Goal: Register for event/course

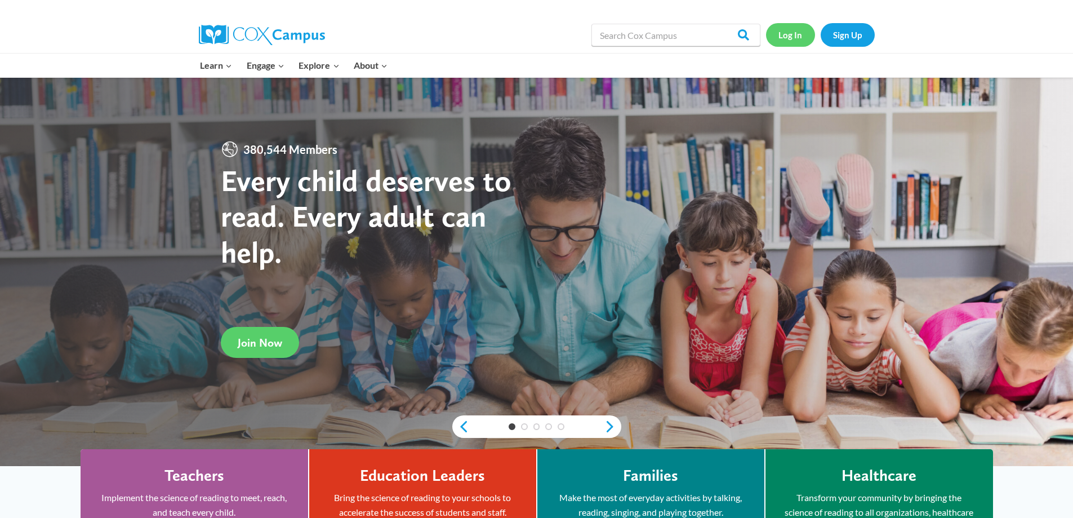
click at [792, 35] on link "Log In" at bounding box center [790, 34] width 49 height 23
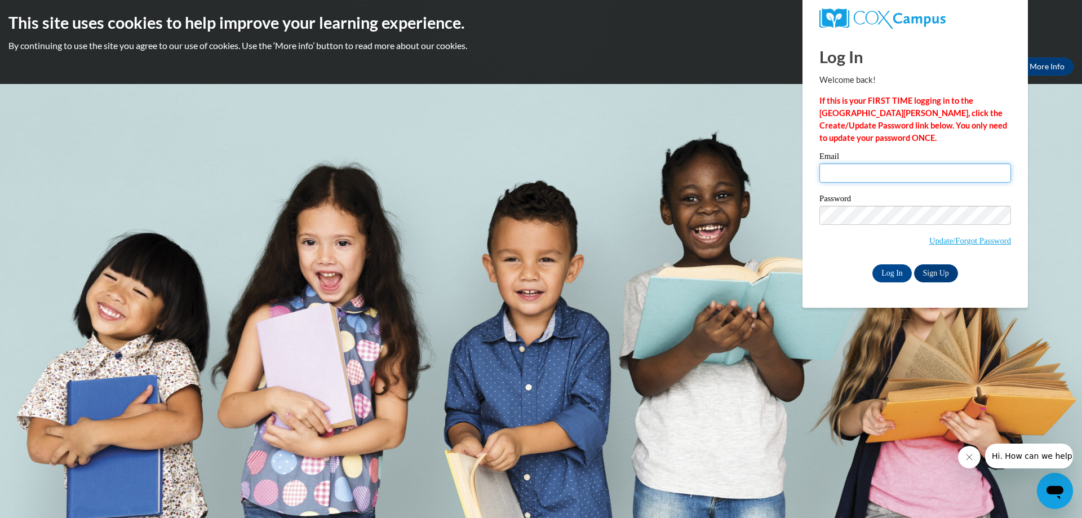
click at [838, 172] on input "Email" at bounding box center [915, 172] width 192 height 19
type input "[EMAIL_ADDRESS][DOMAIN_NAME]"
click at [864, 205] on div "Password Update/Forgot Password" at bounding box center [915, 227] width 192 height 66
drag, startPoint x: 830, startPoint y: 247, endPoint x: 844, endPoint y: 244, distance: 14.5
click at [831, 246] on div "Please enter your email! Please enter your password! Email qudsiashaikh50@gmail…" at bounding box center [915, 217] width 208 height 130
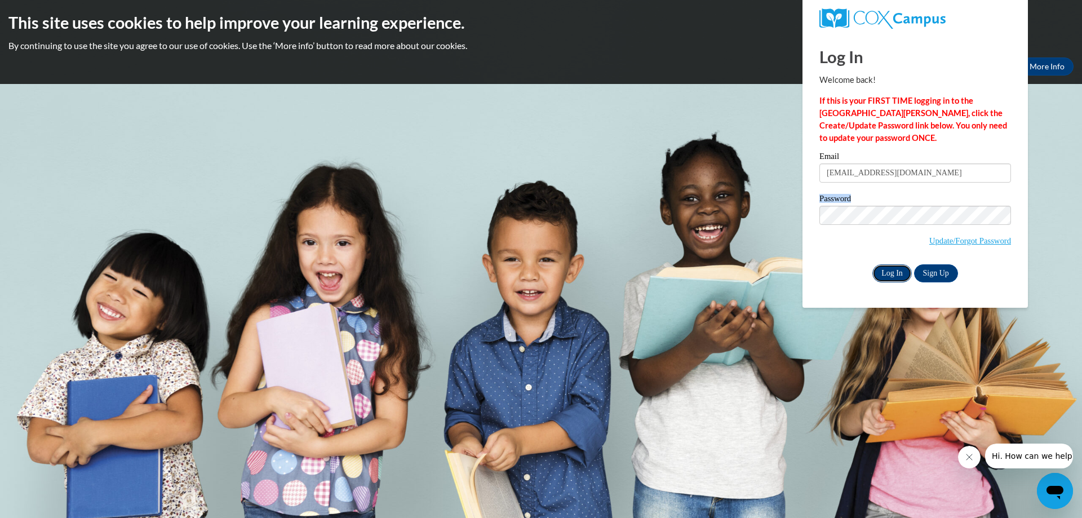
click at [901, 269] on input "Log In" at bounding box center [891, 273] width 39 height 18
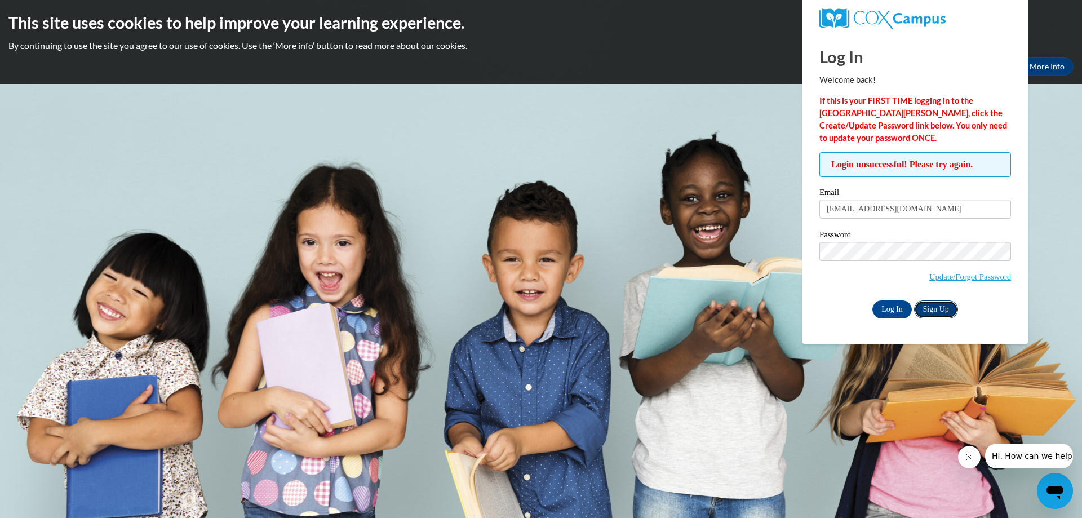
click at [931, 301] on link "Sign Up" at bounding box center [936, 309] width 44 height 18
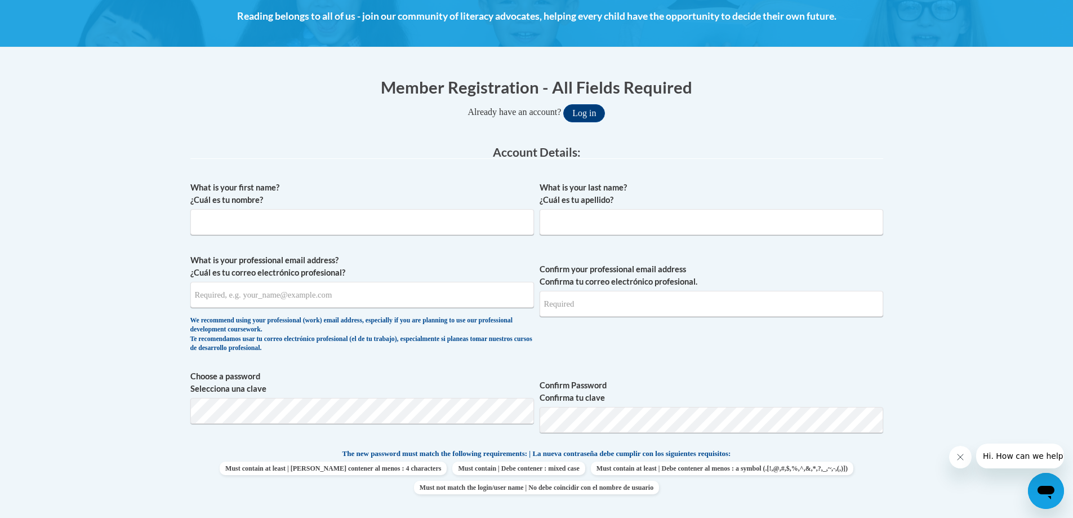
scroll to position [169, 0]
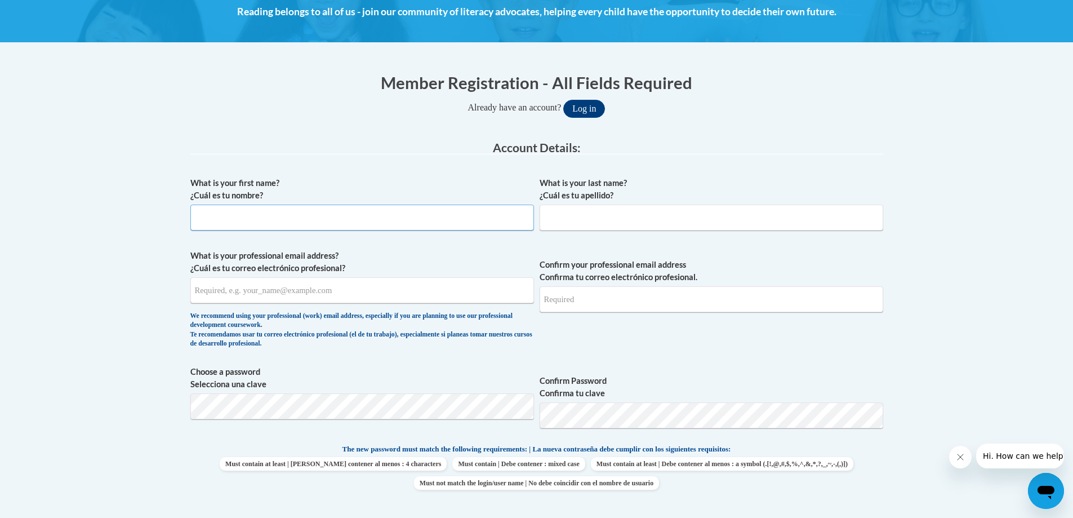
click at [283, 222] on input "What is your first name? ¿Cuál es tu nombre?" at bounding box center [362, 217] width 344 height 26
type input "a"
type input "W"
type input "q"
type input "Qudsia"
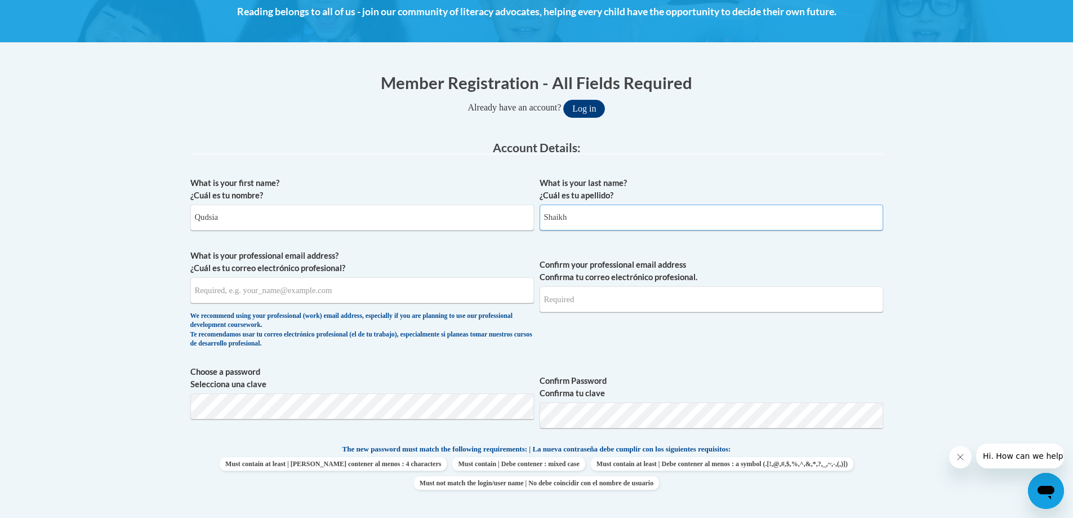
type input "Shaikh"
click at [248, 287] on input "What is your professional email address? ¿Cuál es tu correo electrónico profesi…" at bounding box center [362, 290] width 344 height 26
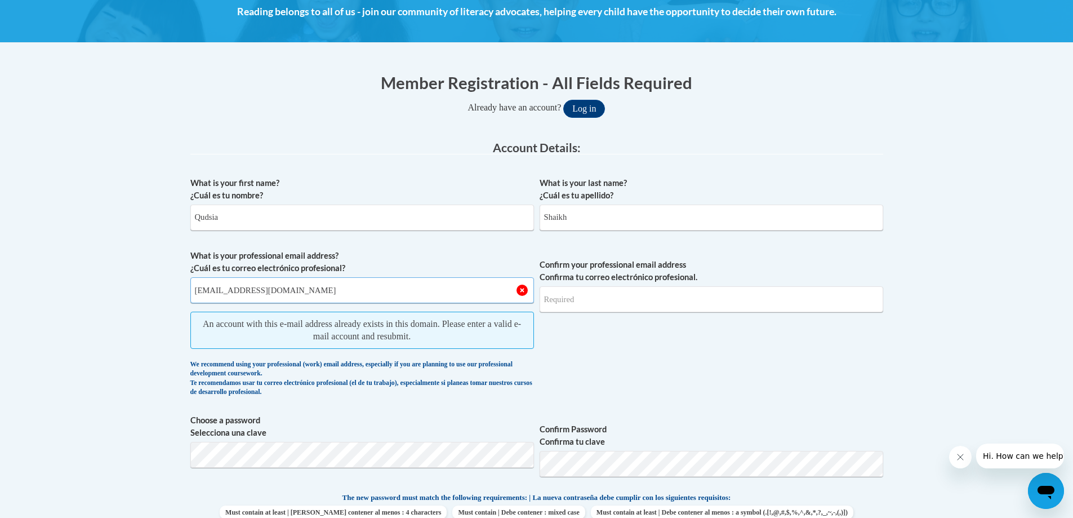
click at [521, 292] on input "qudsiashaikh50@gmail.com" at bounding box center [362, 290] width 344 height 26
click at [521, 291] on input "qudsiashaikh50@gmail.com" at bounding box center [362, 290] width 344 height 26
drag, startPoint x: 444, startPoint y: 286, endPoint x: 423, endPoint y: 290, distance: 21.8
click at [444, 286] on input "qudsiashaikh50@gmail.com" at bounding box center [362, 290] width 344 height 26
type input "q"
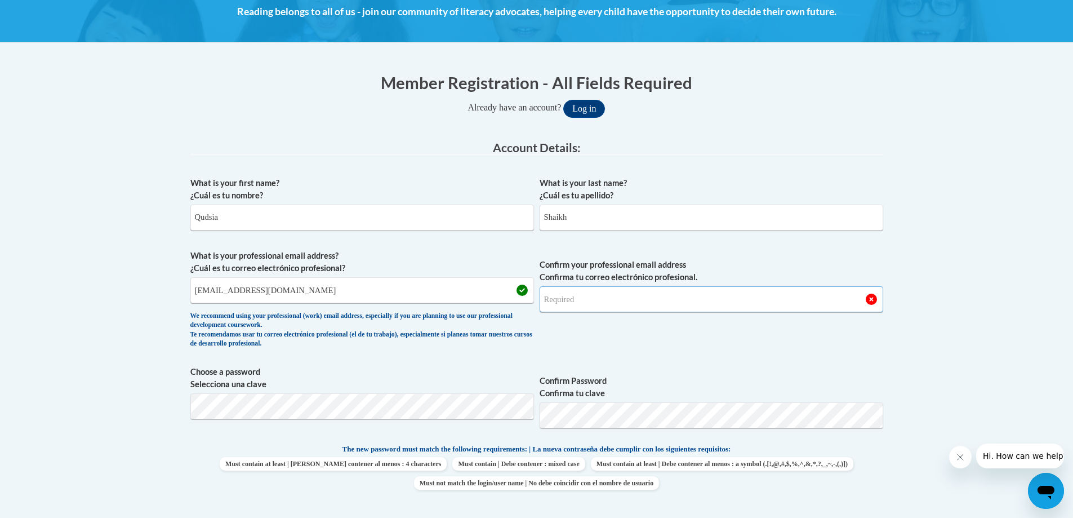
click at [552, 294] on input "Confirm your professional email address Confirma tu correo electrónico profesio…" at bounding box center [712, 299] width 344 height 26
click at [326, 293] on input "qudsiashaikh@gmail.com" at bounding box center [362, 290] width 344 height 26
type input "q"
type input "candylandvtm@gmail.com"
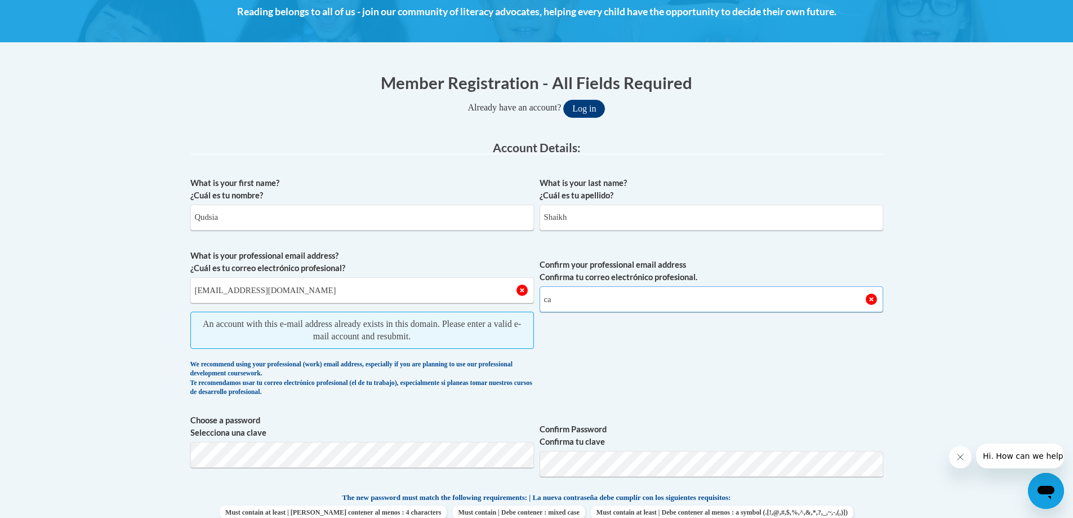
type input "c"
click at [325, 292] on input "candylandvtm@gmail.com" at bounding box center [362, 290] width 344 height 26
type input "c"
type input "marshondaf@yahoo.com"
click at [579, 294] on input "Confirm your professional email address Confirma tu correo electrónico profesio…" at bounding box center [712, 299] width 344 height 26
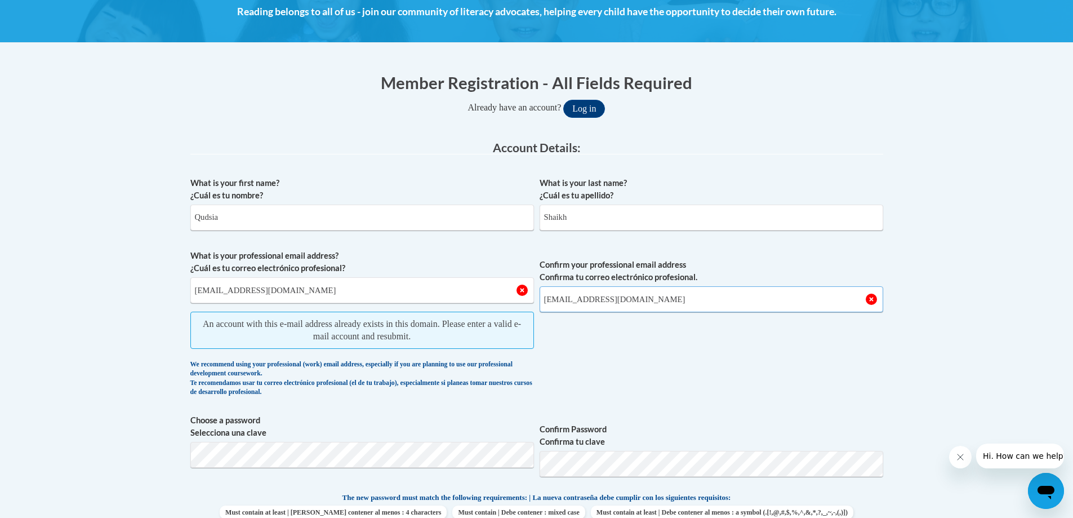
type input "marshondaf@yahoo.com"
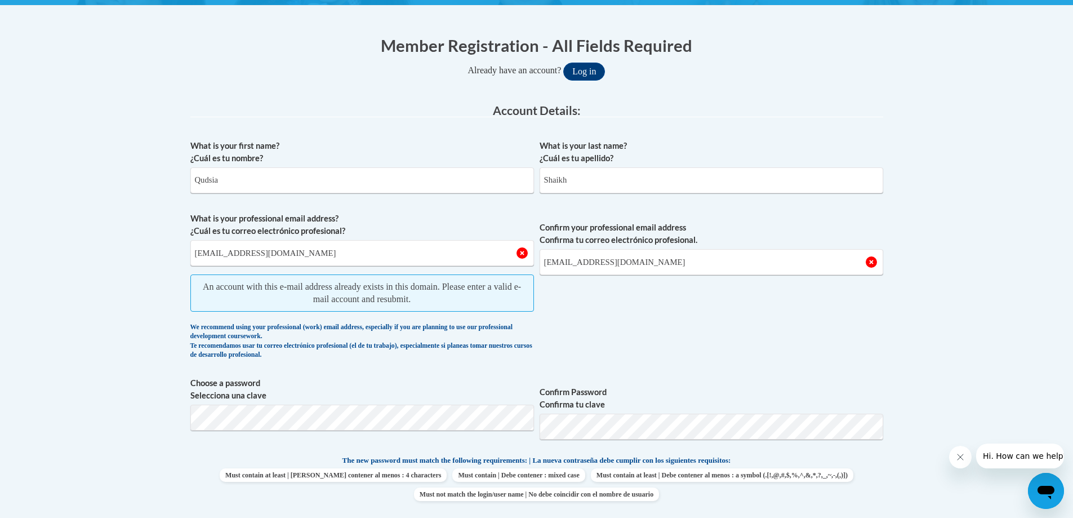
scroll to position [225, 0]
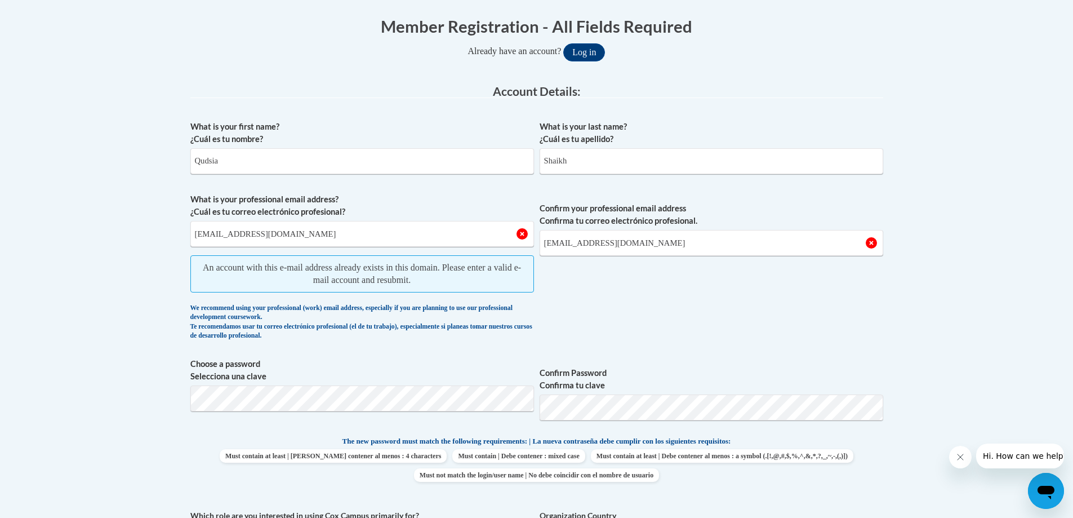
click at [345, 422] on span "Choose a password Selecciona una clave" at bounding box center [362, 394] width 344 height 72
drag, startPoint x: 14, startPoint y: 305, endPoint x: 43, endPoint y: 288, distance: 34.3
click at [32, 294] on body "This site uses cookies to help improve your learning experience. By continuing …" at bounding box center [536, 481] width 1073 height 1412
drag, startPoint x: 60, startPoint y: 286, endPoint x: 80, endPoint y: 283, distance: 19.9
click at [67, 284] on body "This site uses cookies to help improve your learning experience. By continuing …" at bounding box center [536, 481] width 1073 height 1412
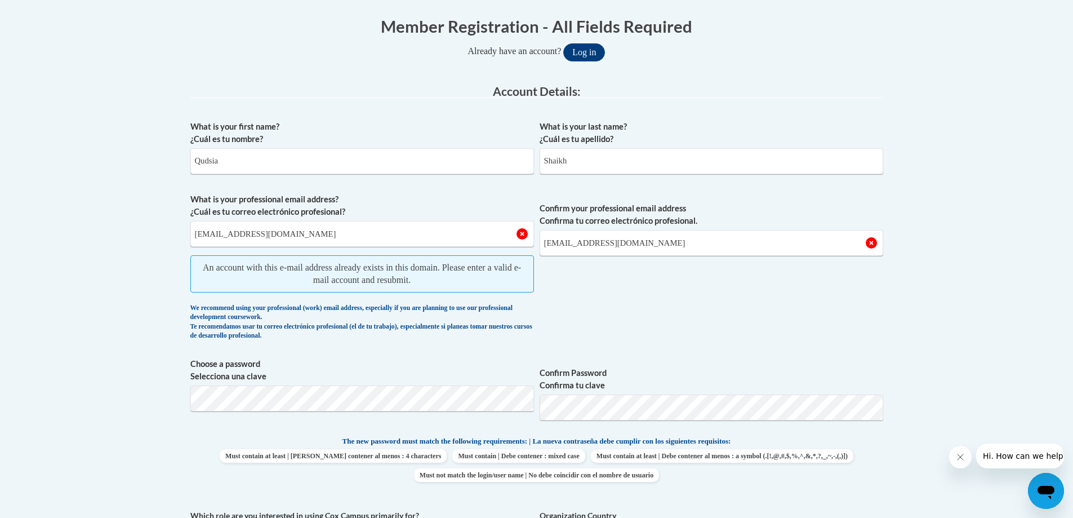
drag, startPoint x: 80, startPoint y: 283, endPoint x: 97, endPoint y: 279, distance: 17.8
click at [95, 280] on body "This site uses cookies to help improve your learning experience. By continuing …" at bounding box center [536, 481] width 1073 height 1412
drag, startPoint x: 115, startPoint y: 279, endPoint x: 275, endPoint y: 265, distance: 161.2
click at [175, 282] on body "This site uses cookies to help improve your learning experience. By continuing …" at bounding box center [536, 481] width 1073 height 1412
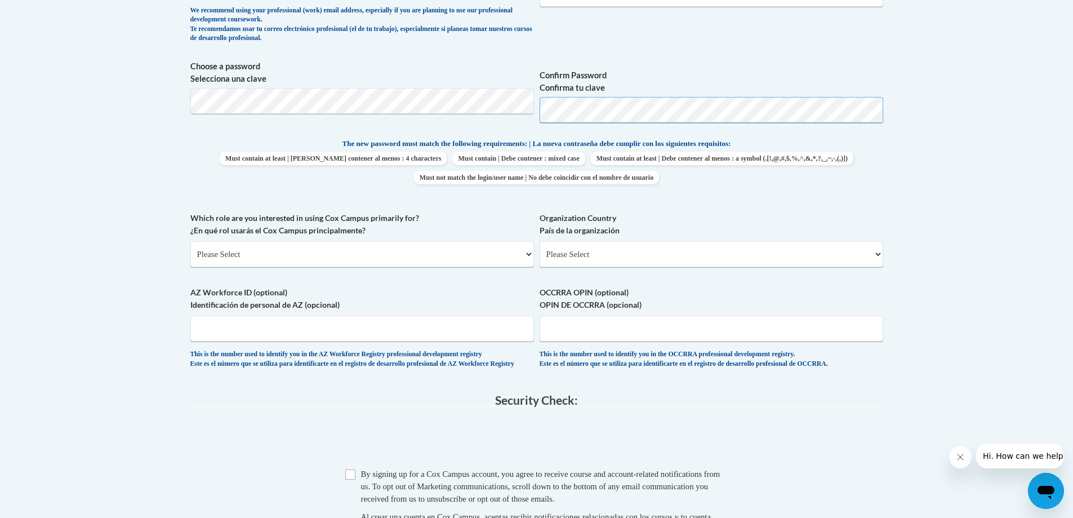
scroll to position [507, 0]
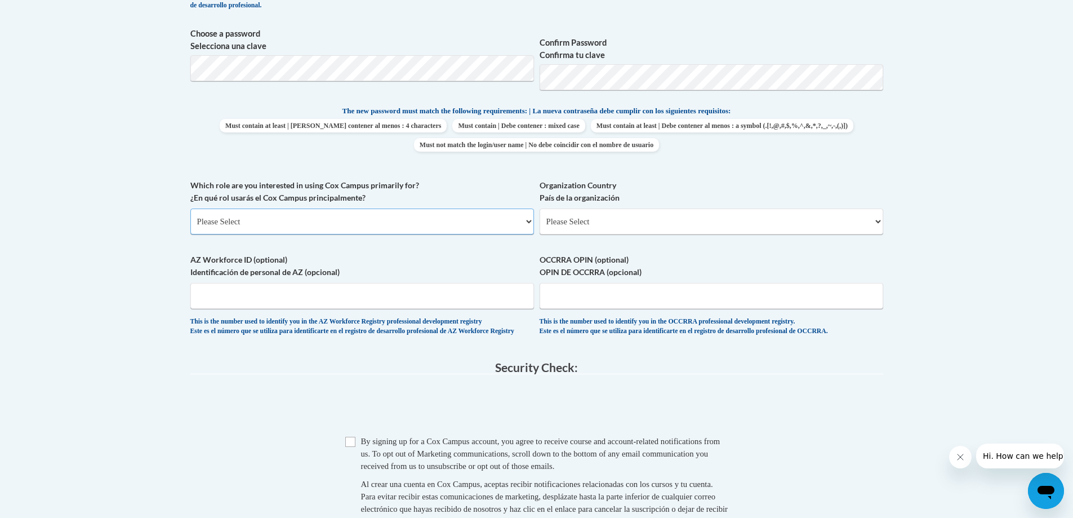
click at [238, 219] on select "Please Select College/University | Colegio/Universidad Community/Nonprofit Part…" at bounding box center [362, 221] width 344 height 26
click at [239, 219] on select "Please Select College/University | Colegio/Universidad Community/Nonprofit Part…" at bounding box center [362, 221] width 344 height 26
click at [239, 220] on select "Please Select College/University | Colegio/Universidad Community/Nonprofit Part…" at bounding box center [362, 221] width 344 height 26
select select "fbf2d438-af2f-41f8-98f1-81c410e29de3"
click at [190, 208] on select "Please Select College/University | Colegio/Universidad Community/Nonprofit Part…" at bounding box center [362, 221] width 344 height 26
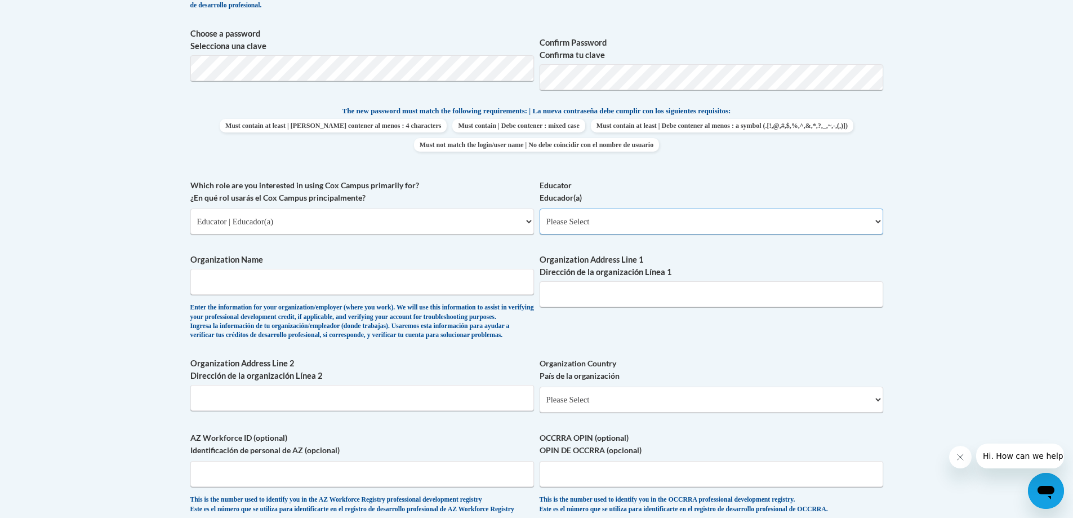
click at [562, 217] on select "Please Select Early Learning/Daycare Teacher/Family Home Care Provider | Maestr…" at bounding box center [712, 221] width 344 height 26
select select "5e2af403-4f2c-4e49-a02f-103e55d7b75b"
click at [540, 208] on select "Please Select Early Learning/Daycare Teacher/Family Home Care Provider | Maestr…" at bounding box center [712, 221] width 344 height 26
click at [482, 292] on input "Organization Name" at bounding box center [362, 282] width 344 height 26
type input "a"
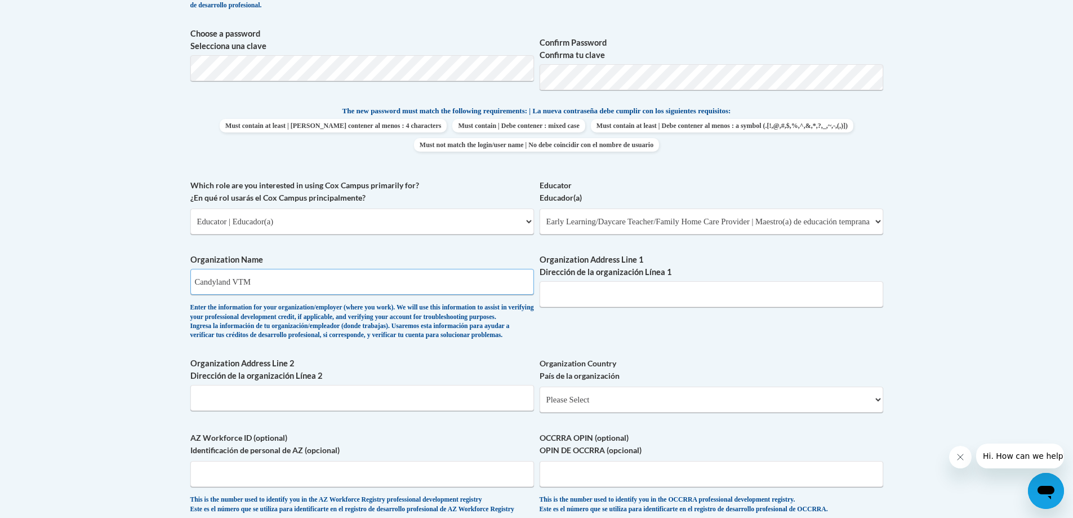
type input "Candyland VTM"
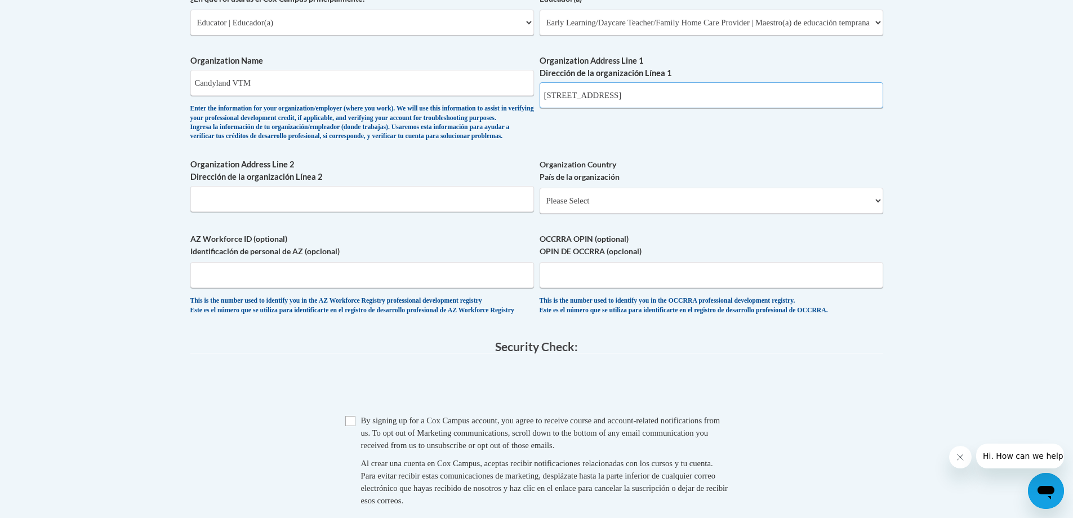
scroll to position [732, 0]
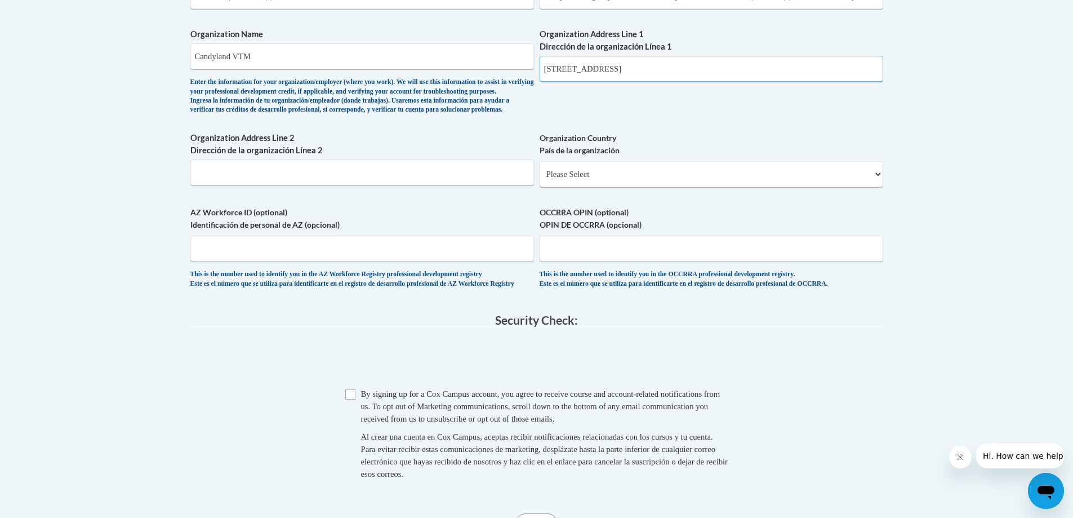
type input "11110 Veterans Memorial Dr."
click at [567, 183] on select "Please Select United States | Estados Unidos Outside of the United States | Fue…" at bounding box center [712, 174] width 344 height 26
select select "ad49bcad-a171-4b2e-b99c-48b446064914"
click at [540, 179] on select "Please Select United States | Estados Unidos Outside of the United States | Fue…" at bounding box center [712, 174] width 344 height 26
select select
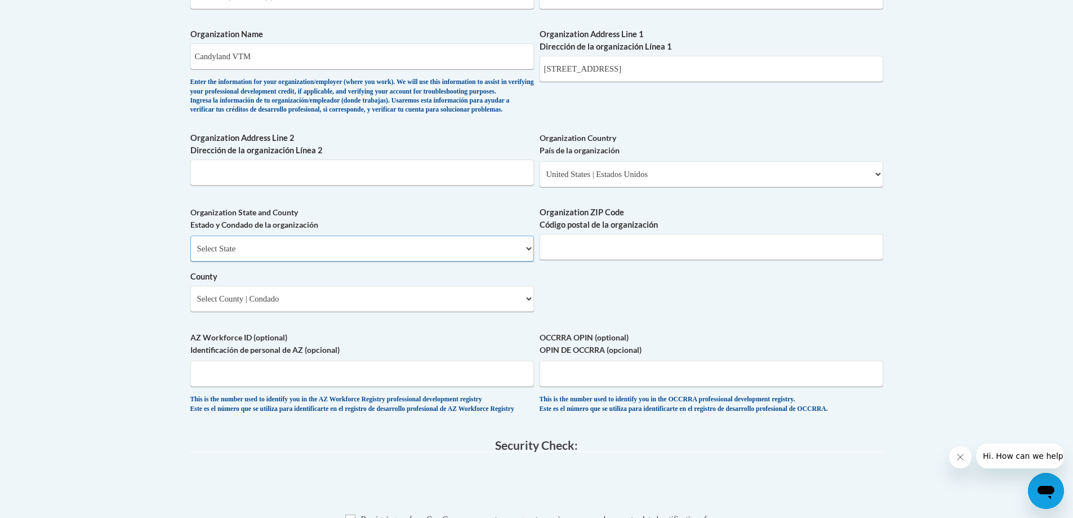
click at [323, 261] on select "Select State Alabama Alaska Arizona Arkansas California Colorado Connecticut De…" at bounding box center [362, 248] width 344 height 26
select select "Texas"
click at [190, 254] on select "Select State Alabama Alaska Arizona Arkansas California Colorado Connecticut De…" at bounding box center [362, 248] width 344 height 26
click at [553, 256] on input "Organization ZIP Code Código postal de la organización" at bounding box center [712, 247] width 344 height 26
click at [546, 231] on label "Organization ZIP Code Código postal de la organización" at bounding box center [712, 218] width 344 height 25
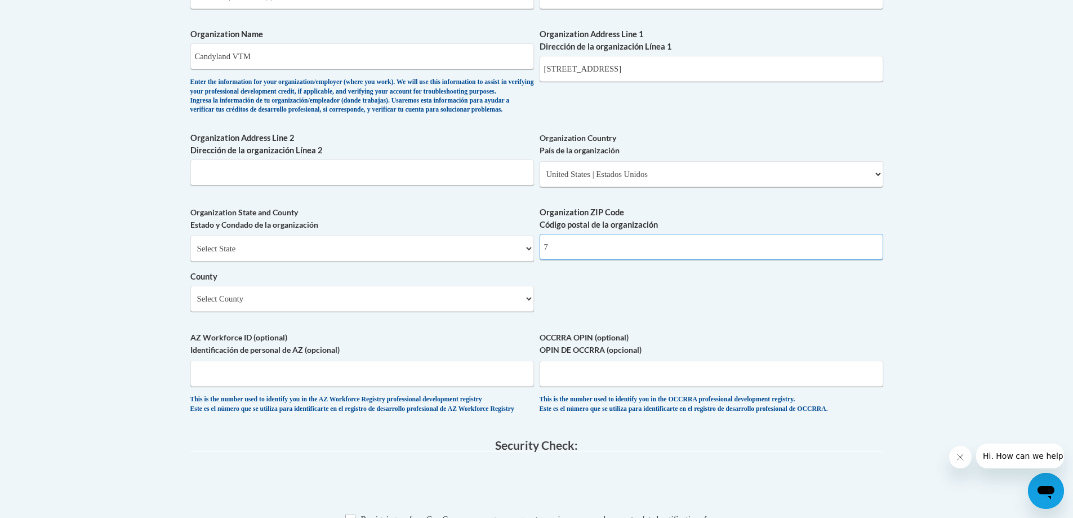
click at [546, 246] on input "7" at bounding box center [712, 247] width 344 height 26
click at [566, 260] on input "7" at bounding box center [712, 247] width 344 height 26
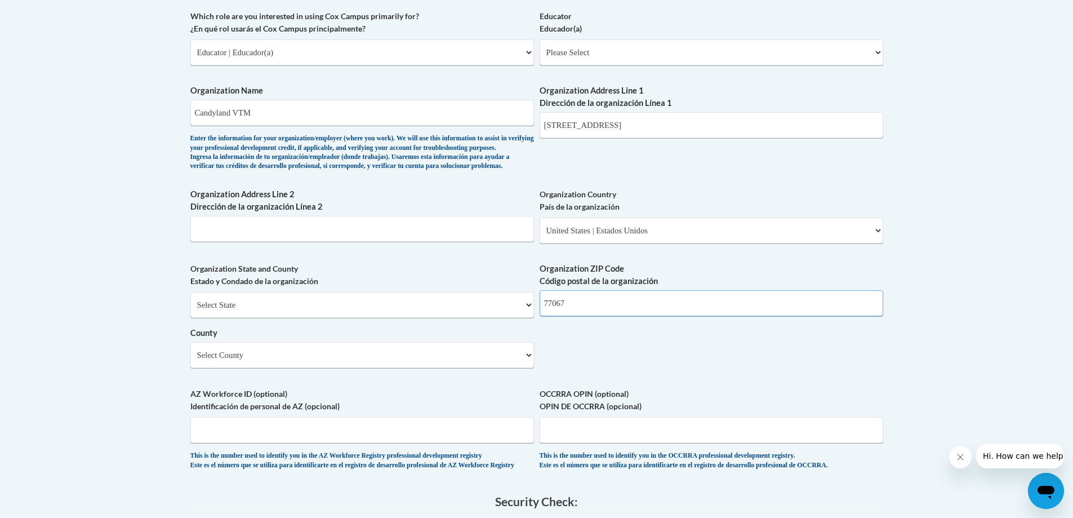
type input "77067"
drag, startPoint x: 386, startPoint y: 390, endPoint x: 372, endPoint y: 425, distance: 37.7
click at [375, 417] on div "What is your first name? ¿Cuál es tu nombre? Qudsia What is your last name? ¿Cu…" at bounding box center [536, 72] width 693 height 817
click at [382, 368] on select "Select County Anderson Andrews Angelina Aransas Archer Armstrong Atascosa Austi…" at bounding box center [362, 355] width 344 height 26
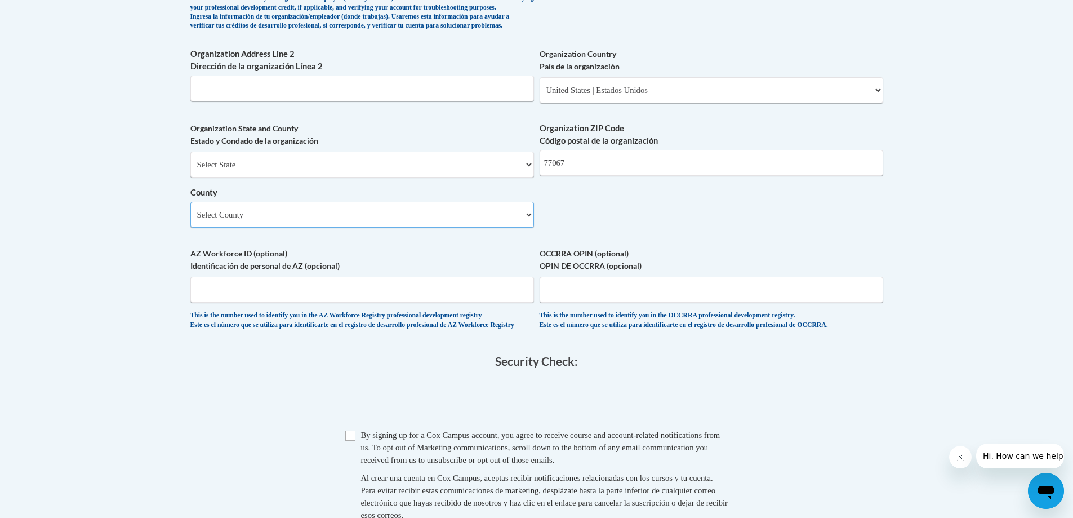
scroll to position [789, 0]
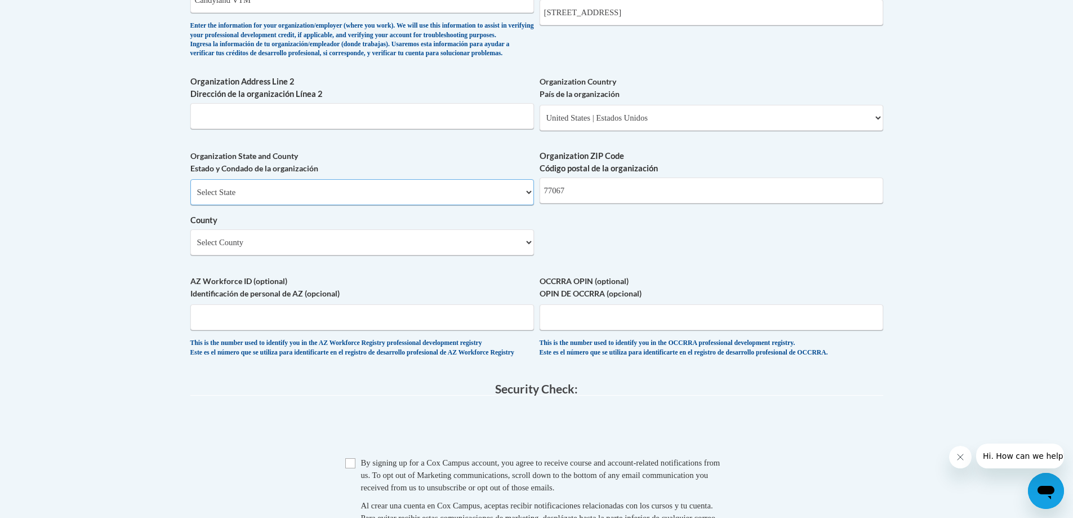
drag, startPoint x: 299, startPoint y: 216, endPoint x: 295, endPoint y: 221, distance: 6.0
click at [298, 205] on select "Select State Alabama Alaska Arizona Arkansas California Colorado Connecticut De…" at bounding box center [362, 192] width 344 height 26
click at [217, 255] on select "Select County Anderson Andrews Angelina Aransas Archer Armstrong Atascosa Austi…" at bounding box center [362, 242] width 344 height 26
click at [181, 171] on body "This site uses cookies to help improve your learning experience. By continuing …" at bounding box center [536, 44] width 1073 height 1667
click at [230, 255] on select "Select County Anderson Andrews Angelina Aransas Archer Armstrong Atascosa Austi…" at bounding box center [362, 242] width 344 height 26
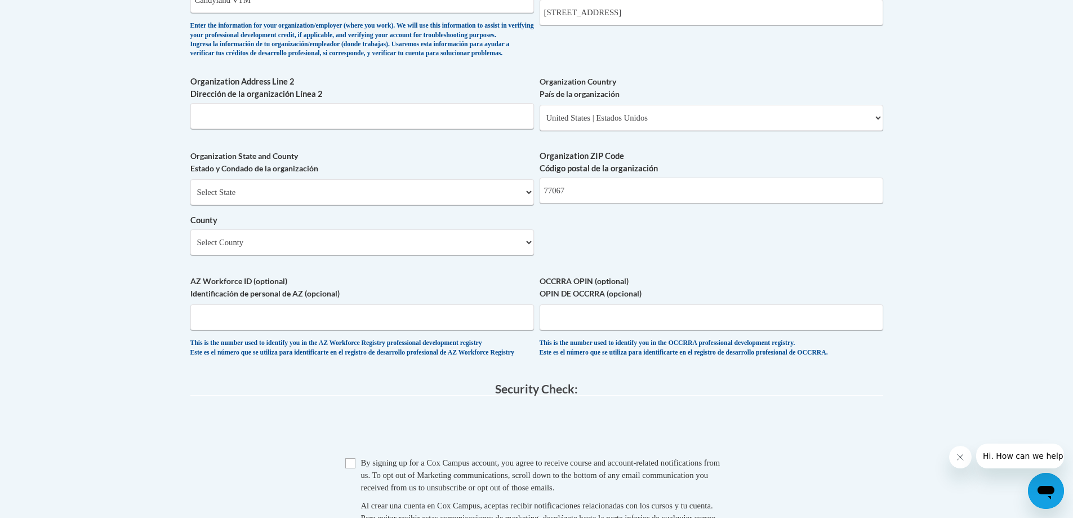
click at [173, 219] on body "This site uses cookies to help improve your learning experience. By continuing …" at bounding box center [536, 44] width 1073 height 1667
click at [531, 255] on select "Select County Anderson Andrews Angelina Aransas Archer Armstrong Atascosa Austi…" at bounding box center [362, 242] width 344 height 26
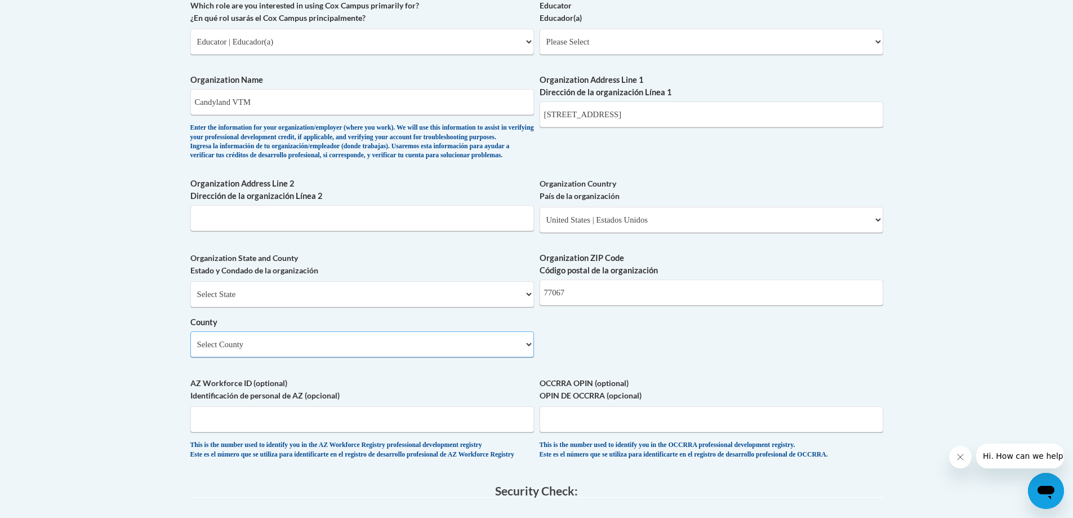
scroll to position [732, 0]
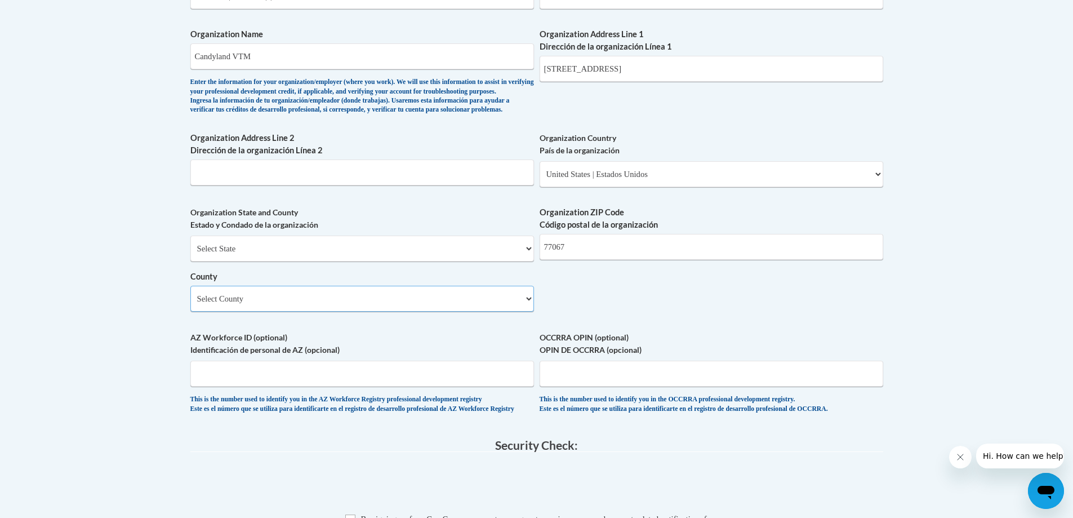
click at [530, 312] on select "Select County Anderson Andrews Angelina Aransas Archer Armstrong Atascosa Austi…" at bounding box center [362, 299] width 344 height 26
select select "null"
click at [190, 304] on select "Select County Anderson Andrews Angelina Aransas Archer Armstrong Atascosa Austi…" at bounding box center [362, 299] width 344 height 26
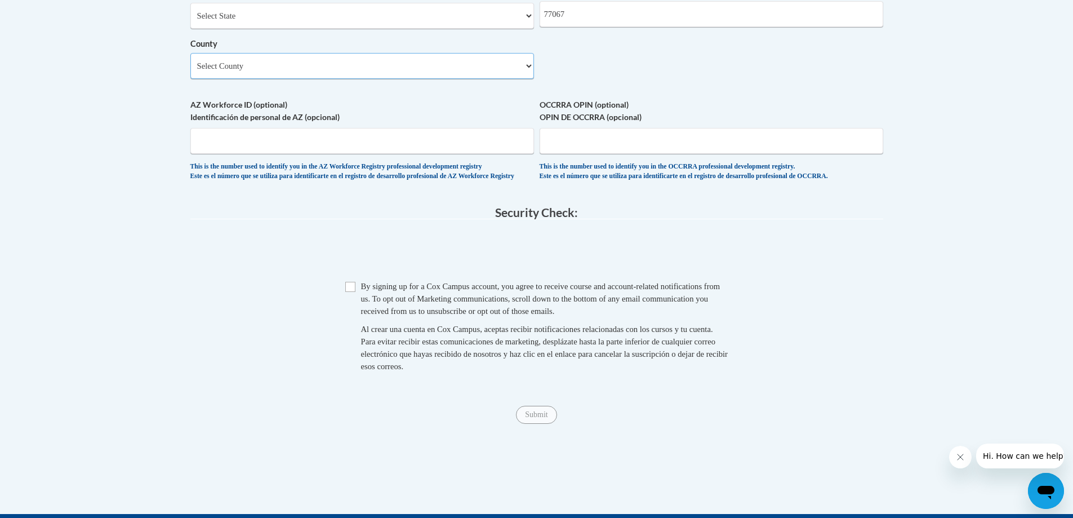
scroll to position [1127, 0]
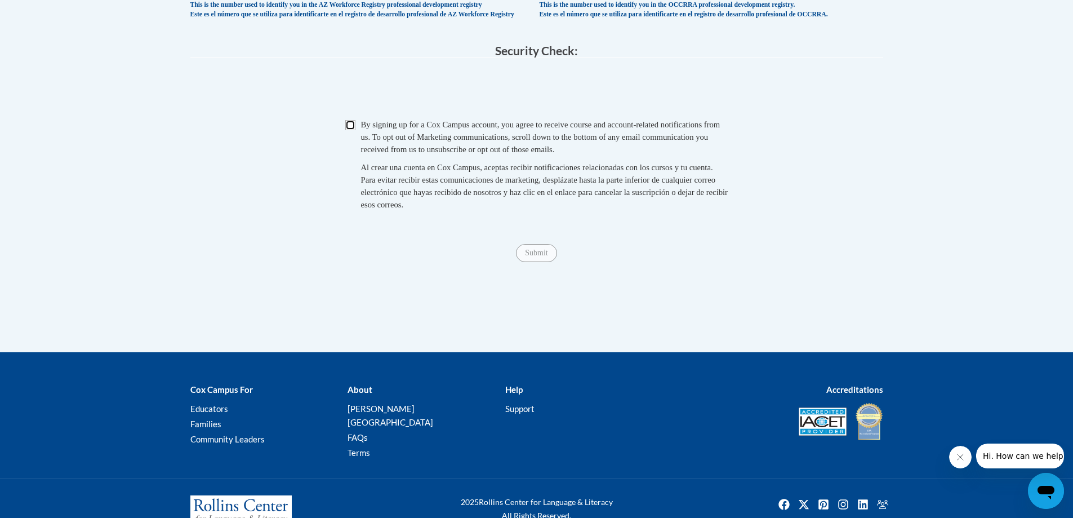
click at [355, 130] on input "Checkbox" at bounding box center [350, 125] width 10 height 10
checkbox input "true"
click at [522, 256] on span "Submit" at bounding box center [536, 251] width 41 height 9
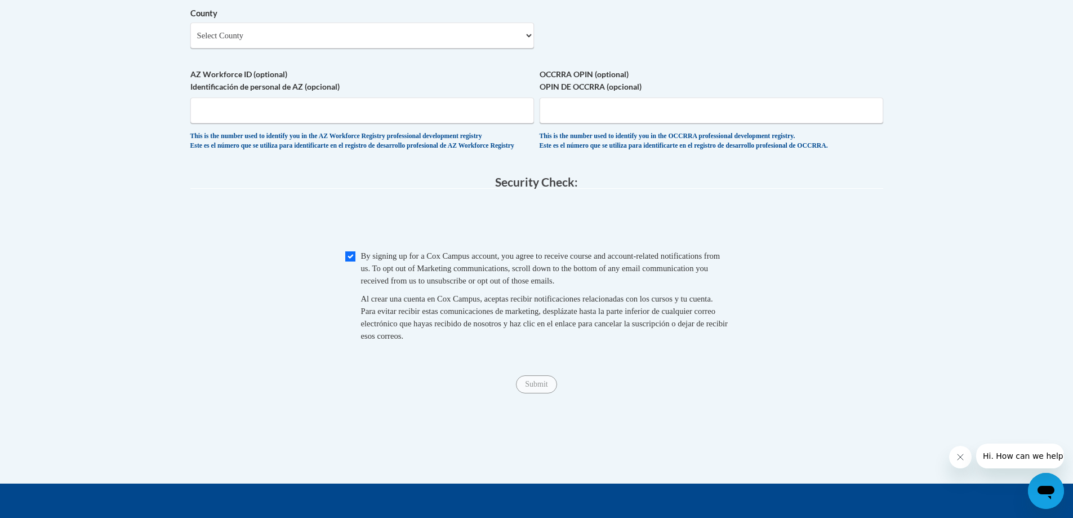
scroll to position [789, 0]
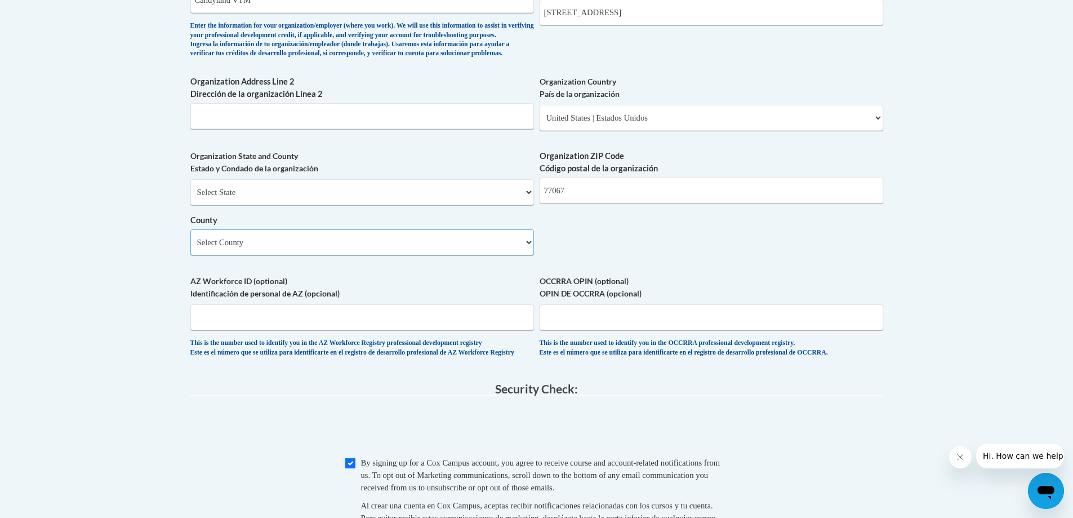
click at [312, 255] on select "Select County Anderson Andrews Angelina Aransas Archer Armstrong Atascosa Austi…" at bounding box center [362, 242] width 344 height 26
click at [278, 255] on select "Select County Anderson Andrews Angelina Aransas Archer Armstrong Atascosa Austi…" at bounding box center [362, 242] width 344 height 26
select select "Brazoria"
click at [190, 248] on select "Select County Anderson Andrews Angelina Aransas Archer Armstrong Atascosa Austi…" at bounding box center [362, 242] width 344 height 26
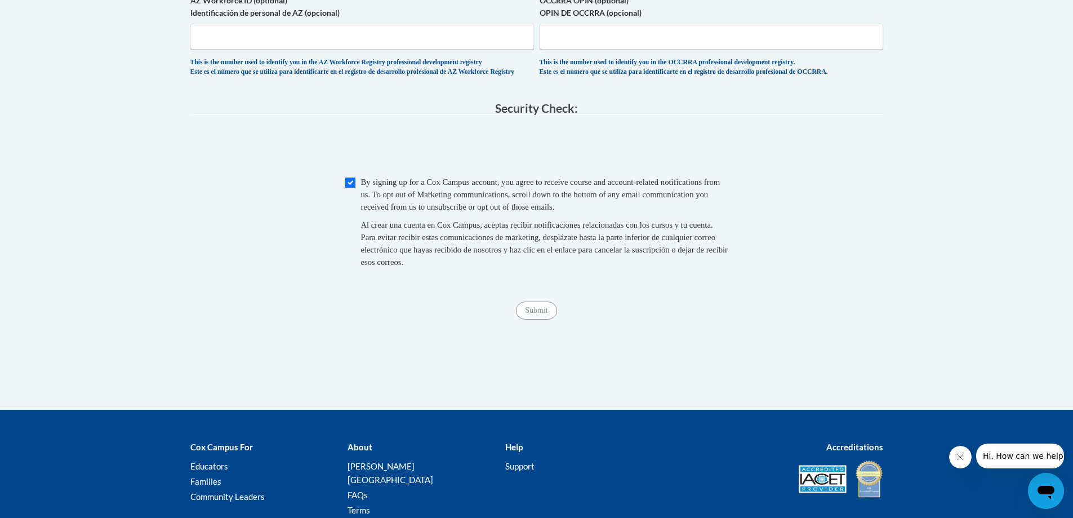
scroll to position [1070, 0]
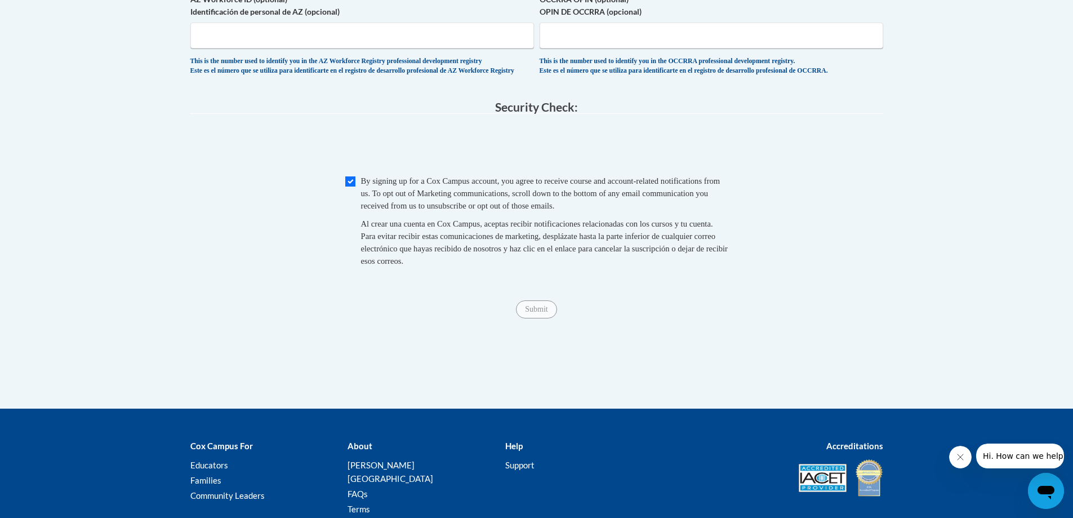
click at [548, 313] on span "Submit" at bounding box center [536, 308] width 41 height 9
click at [542, 313] on span "Submit" at bounding box center [536, 308] width 41 height 9
click at [541, 313] on span "Submit" at bounding box center [536, 308] width 41 height 9
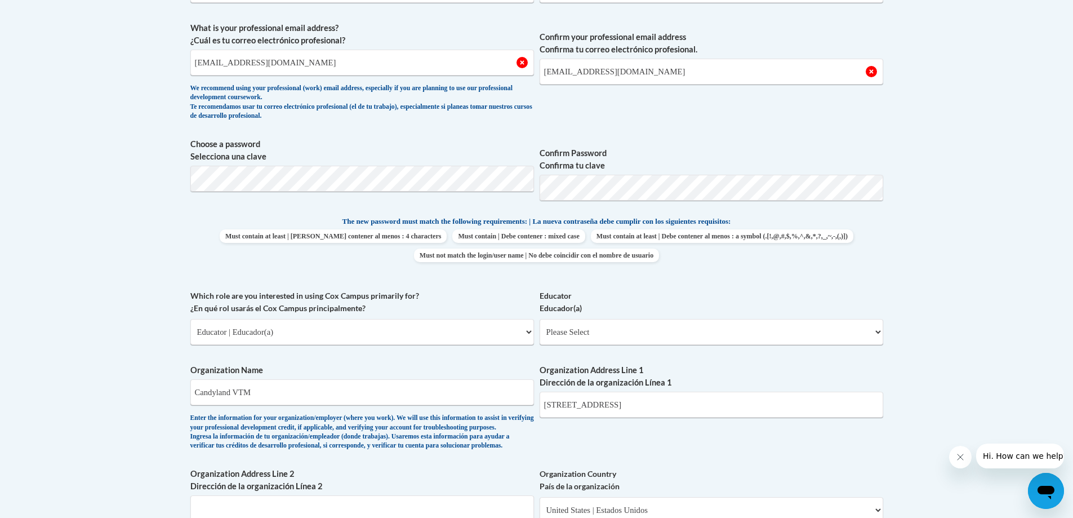
scroll to position [394, 0]
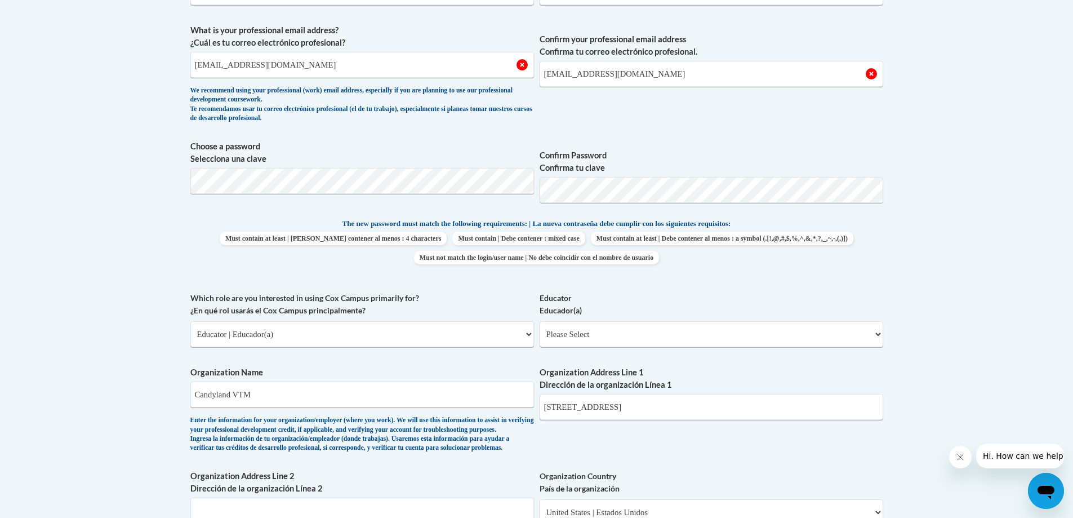
click at [144, 252] on body "This site uses cookies to help improve your learning experience. By continuing …" at bounding box center [536, 445] width 1073 height 1678
click at [300, 61] on input "marshondaf@yahoo.com" at bounding box center [362, 65] width 344 height 26
type input "m"
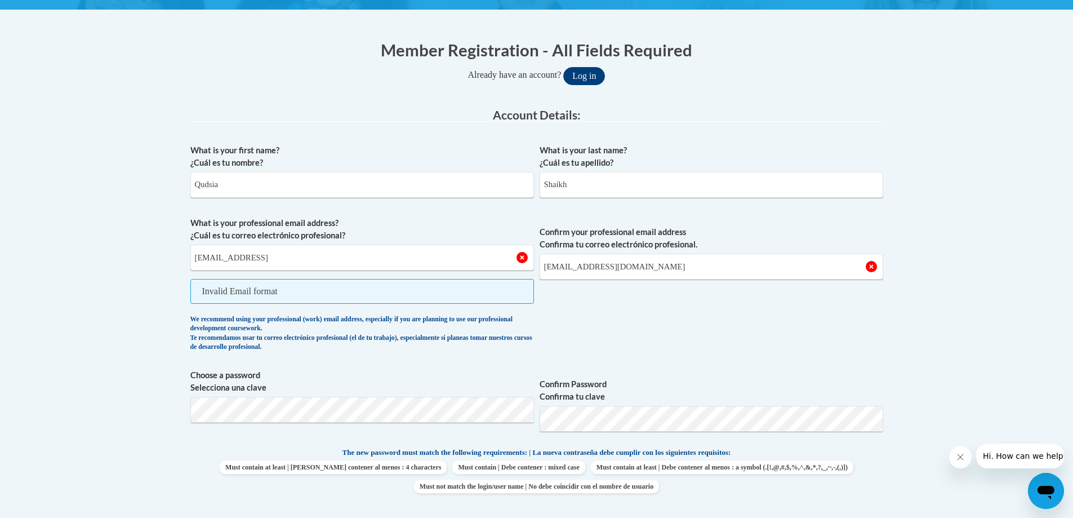
scroll to position [238, 0]
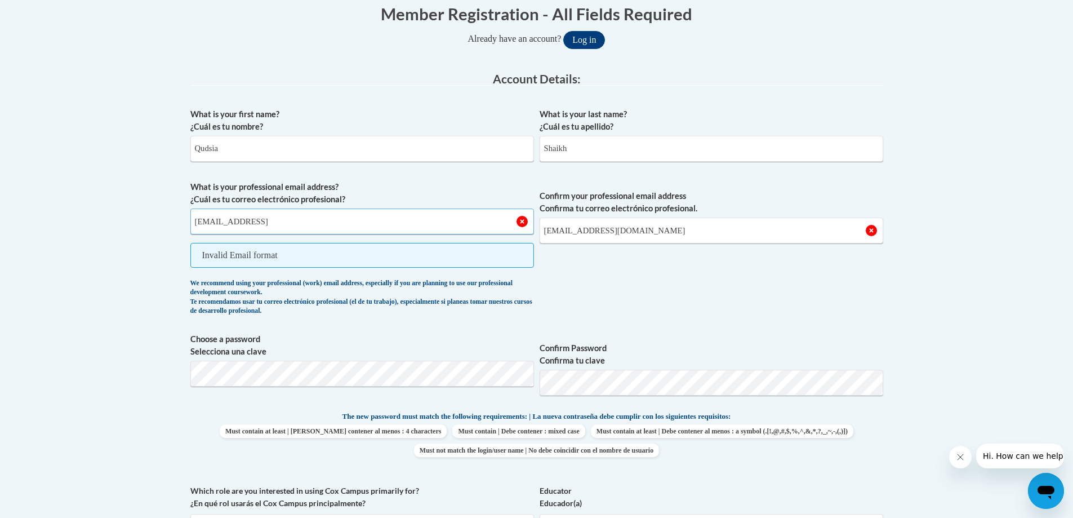
click at [290, 228] on input "themarshonda28@gmail" at bounding box center [362, 221] width 344 height 26
type input "themarshonda28@gmail.com"
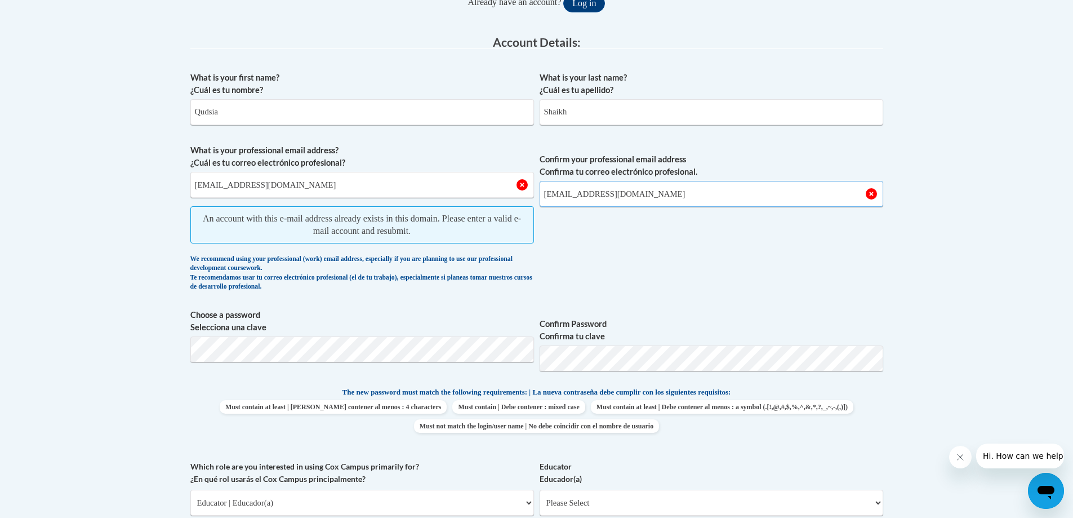
scroll to position [294, 0]
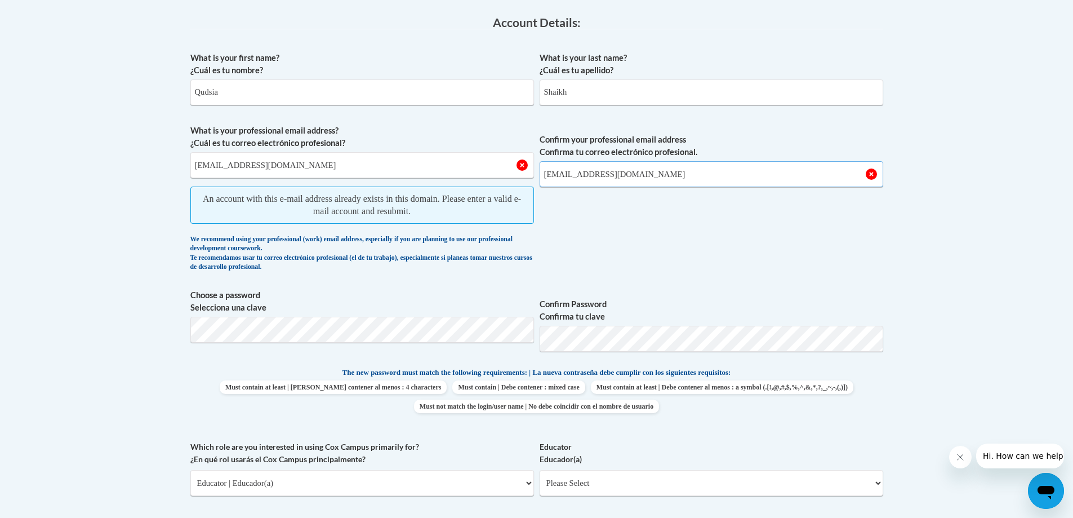
type input "themarshonda28@gmail.com"
click at [798, 202] on span "Confirm your professional email address Confirma tu correo electrónico profesio…" at bounding box center [712, 200] width 344 height 153
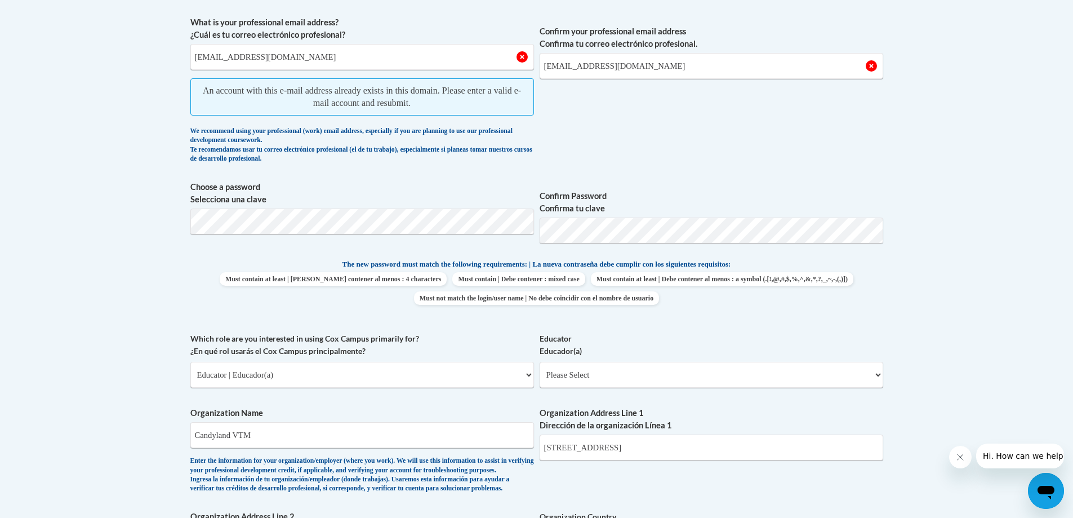
scroll to position [407, 0]
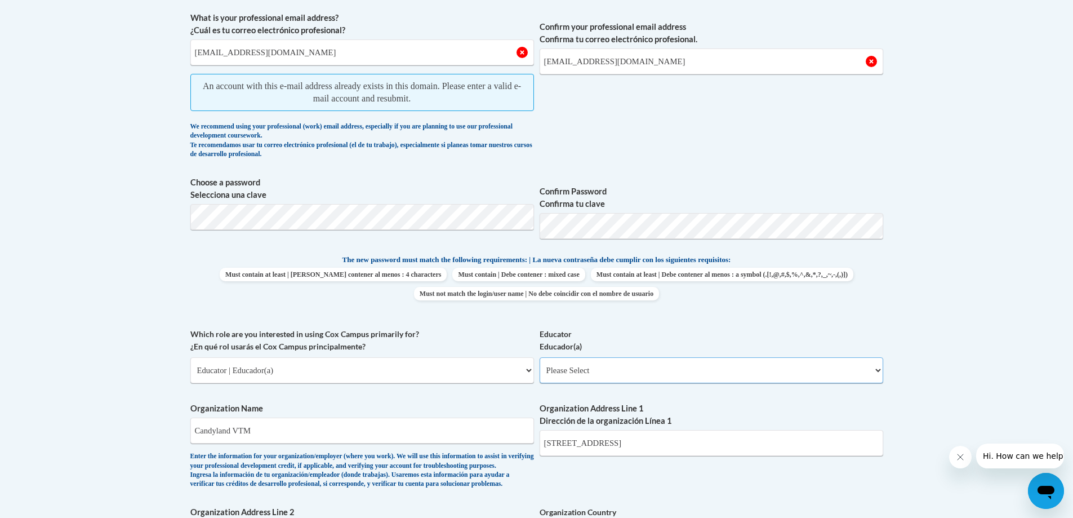
click at [605, 371] on select "Please Select Early Learning/Daycare Teacher/Family Home Care Provider | Maestr…" at bounding box center [712, 370] width 344 height 26
select select "6732b29e-f5f4-40e4-a595-7dafd2b8fb29"
click at [540, 357] on select "Please Select Early Learning/Daycare Teacher/Family Home Care Provider | Maestr…" at bounding box center [712, 370] width 344 height 26
select select "null"
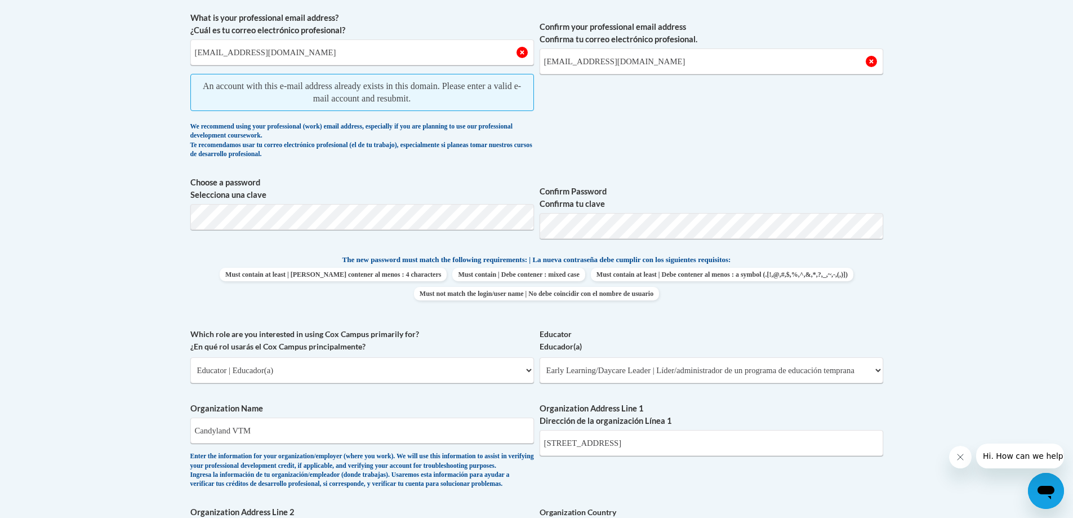
click at [617, 287] on span "Must not match the login/user name | No debe coincidir con el nombre de usuario" at bounding box center [536, 294] width 245 height 14
click at [645, 69] on input "themarshonda28@gmail.com" at bounding box center [712, 61] width 344 height 26
click at [660, 64] on input "themarshonda28@gmail.com" at bounding box center [712, 61] width 344 height 26
click at [660, 65] on input "themarshonda28@gmail.com" at bounding box center [712, 61] width 344 height 26
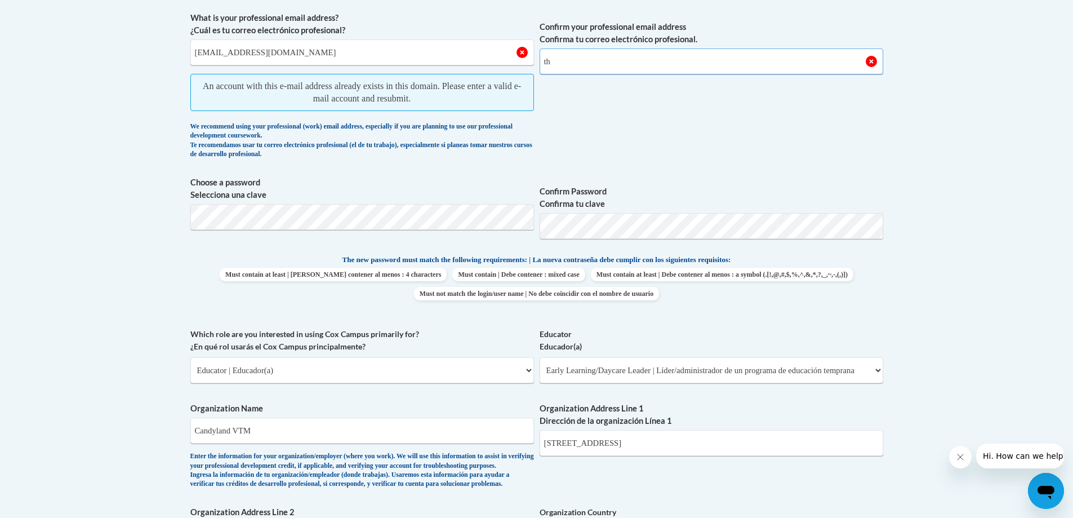
type input "t"
click at [351, 59] on input "themarshonda28@gmail.com" at bounding box center [362, 52] width 344 height 26
type input "t"
click at [399, 54] on input "candylandvtm@gmail.com" at bounding box center [362, 52] width 344 height 26
type input "c"
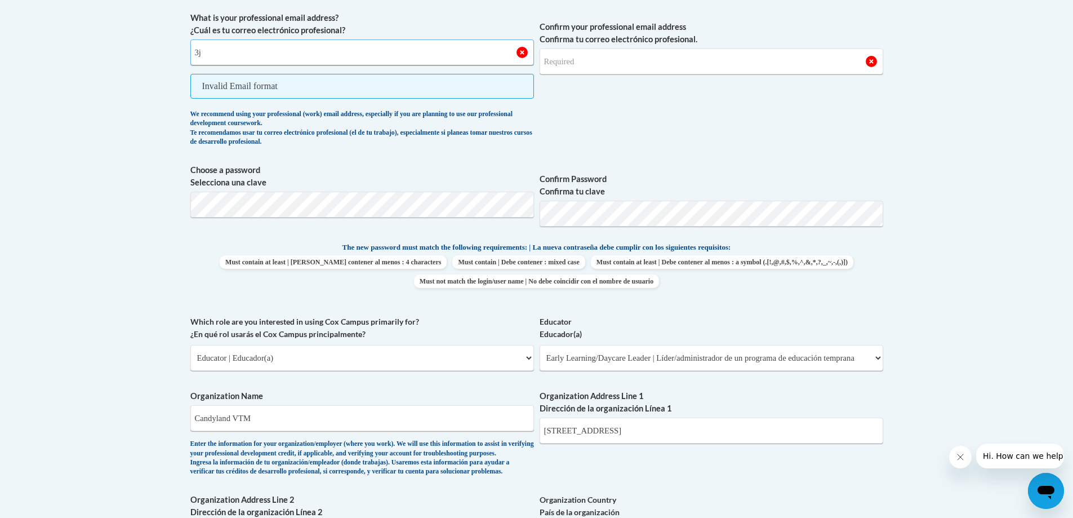
type input "3"
type input "3jssoutherneats@gmail.com"
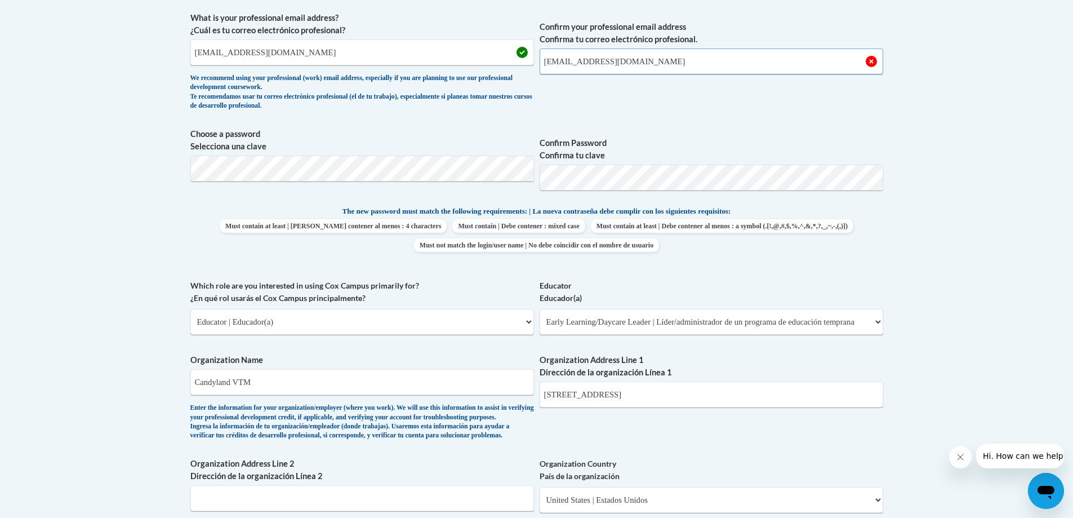
type input "3jssoutherneats@gmail.com"
click at [639, 131] on span "Confirm Password Confirma tu clave" at bounding box center [712, 164] width 344 height 72
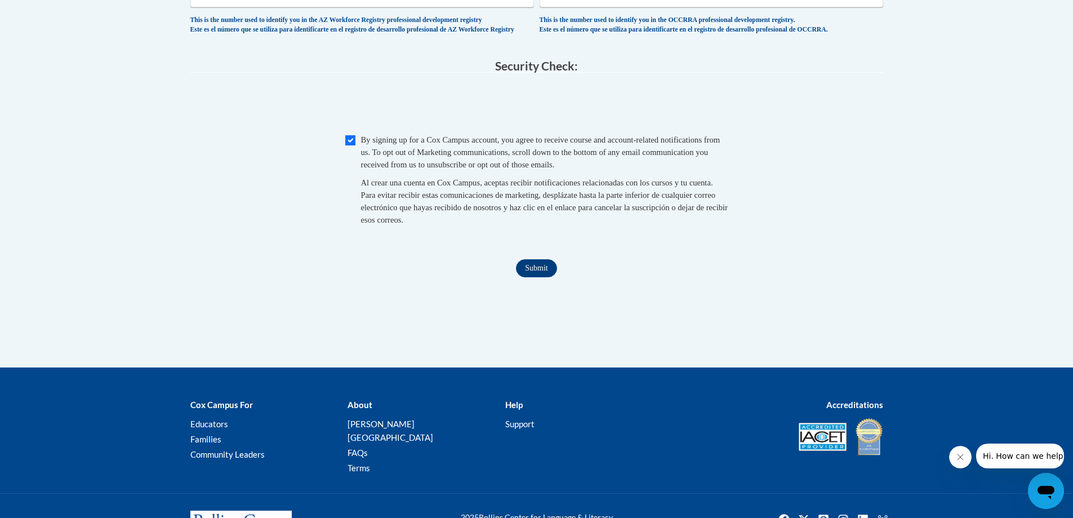
scroll to position [1139, 0]
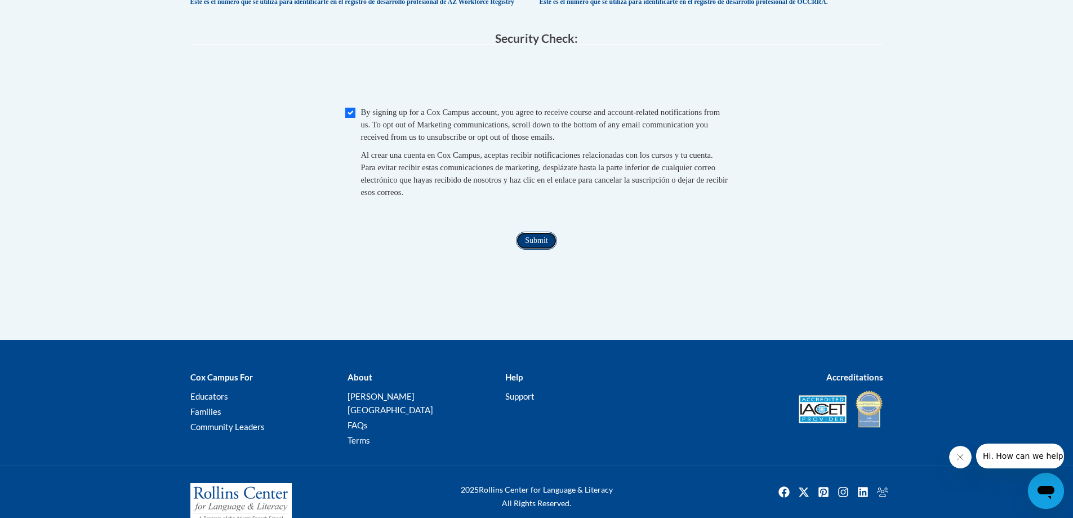
click at [535, 250] on input "Submit" at bounding box center [536, 241] width 41 height 18
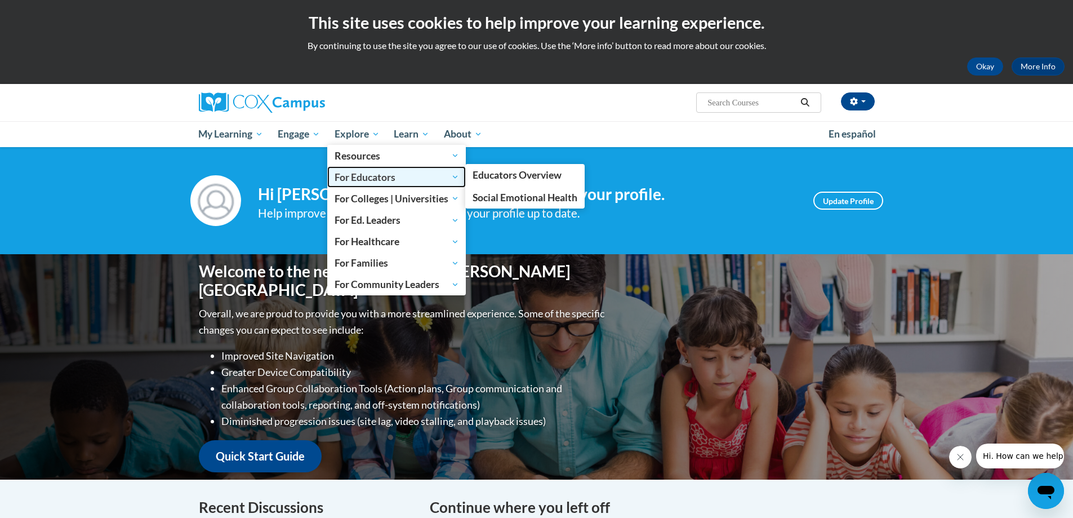
click at [354, 170] on span "For Educators" at bounding box center [397, 177] width 124 height 14
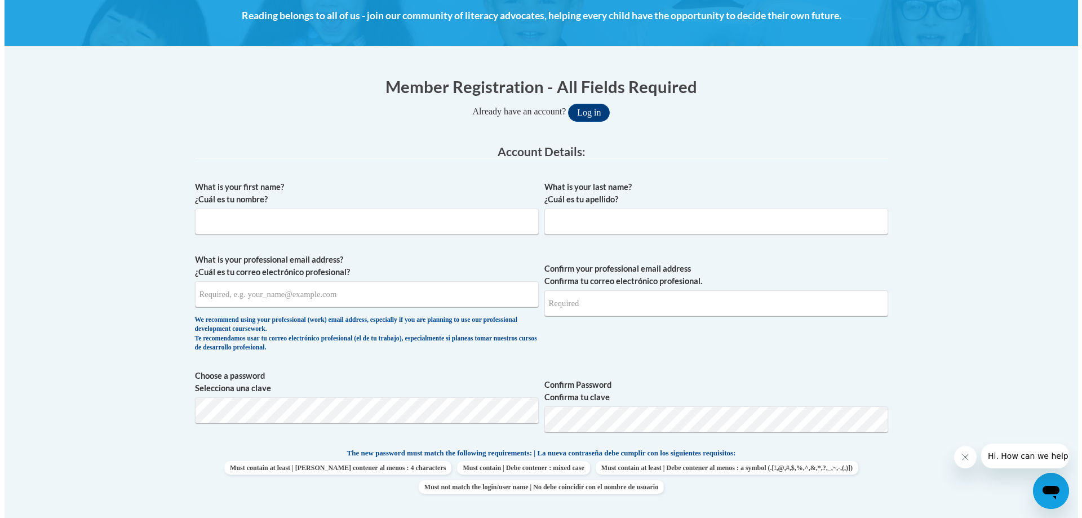
scroll to position [77, 0]
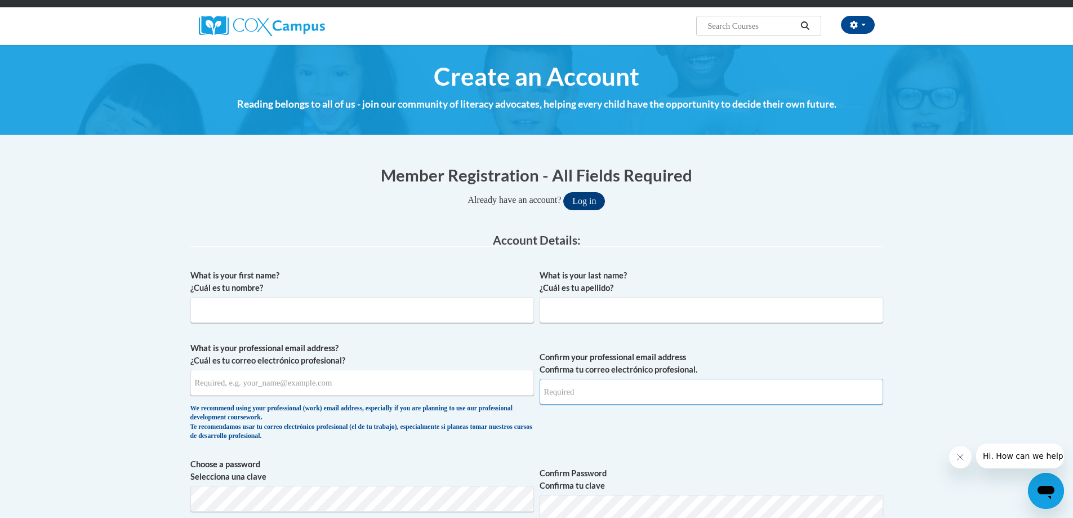
type input "[EMAIL_ADDRESS][DOMAIN_NAME]"
click at [600, 203] on button "Log in" at bounding box center [584, 201] width 42 height 18
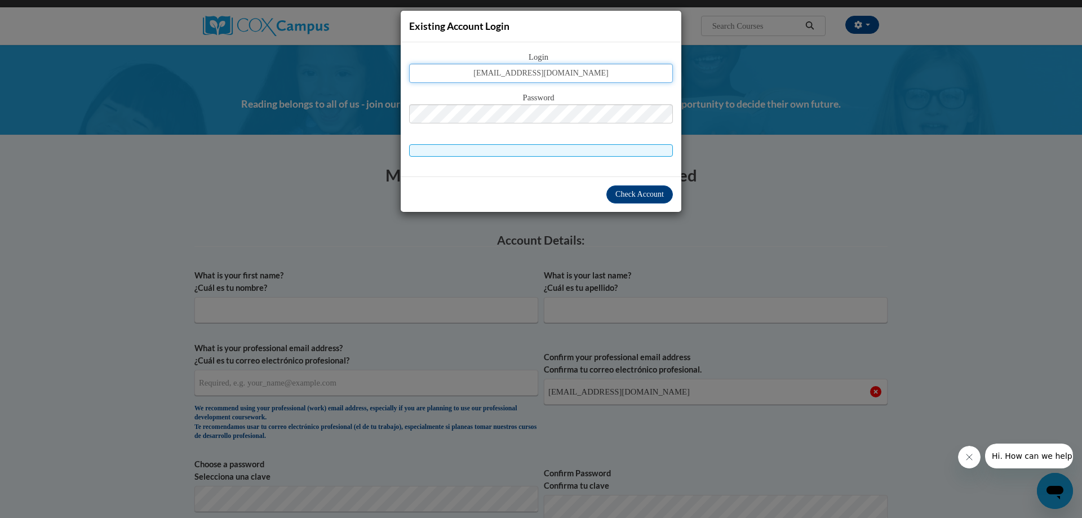
type input "[EMAIL_ADDRESS][DOMAIN_NAME]"
drag, startPoint x: 617, startPoint y: 195, endPoint x: 622, endPoint y: 194, distance: 5.7
click at [620, 195] on span "Check Account" at bounding box center [639, 194] width 48 height 8
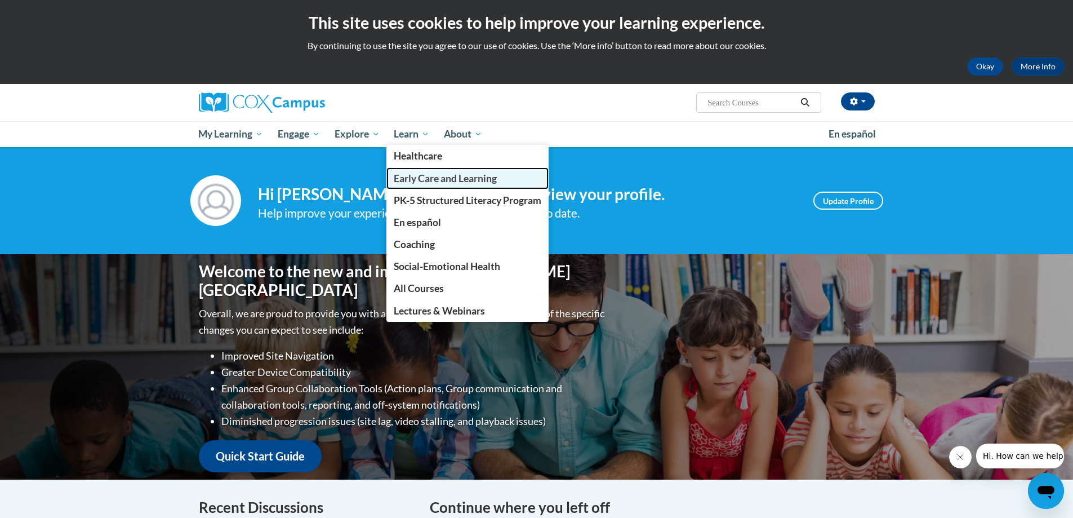
click at [424, 170] on link "Early Care and Learning" at bounding box center [467, 178] width 162 height 22
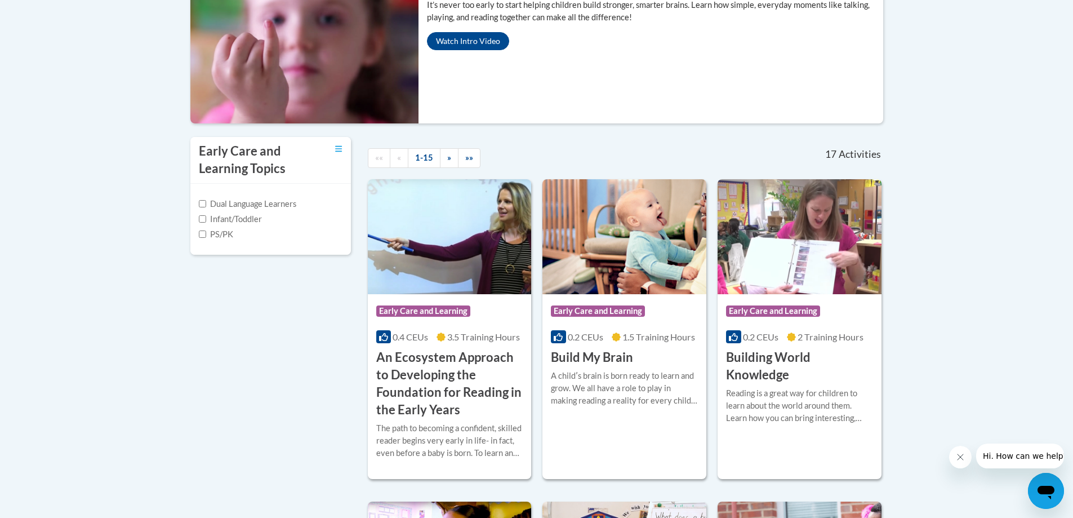
scroll to position [282, 0]
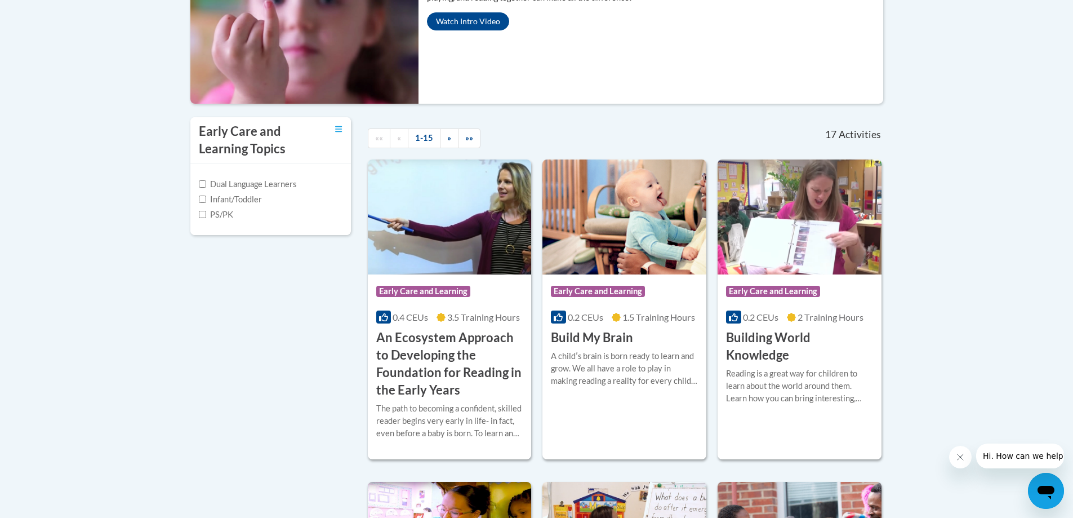
click at [208, 199] on label "Infant/Toddler" at bounding box center [230, 199] width 63 height 12
click at [206, 199] on input "Infant/Toddler" at bounding box center [202, 198] width 7 height 7
checkbox input "true"
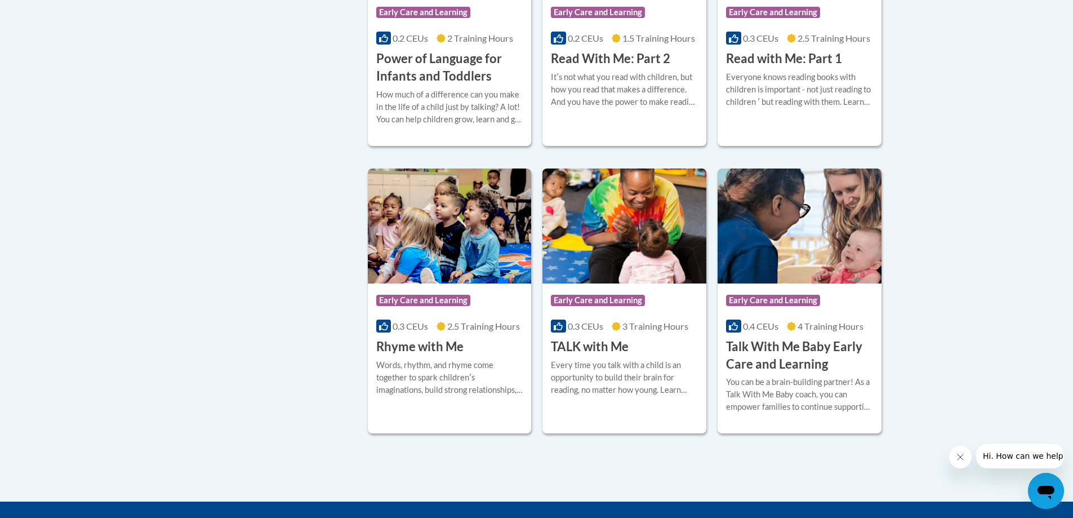
scroll to position [901, 0]
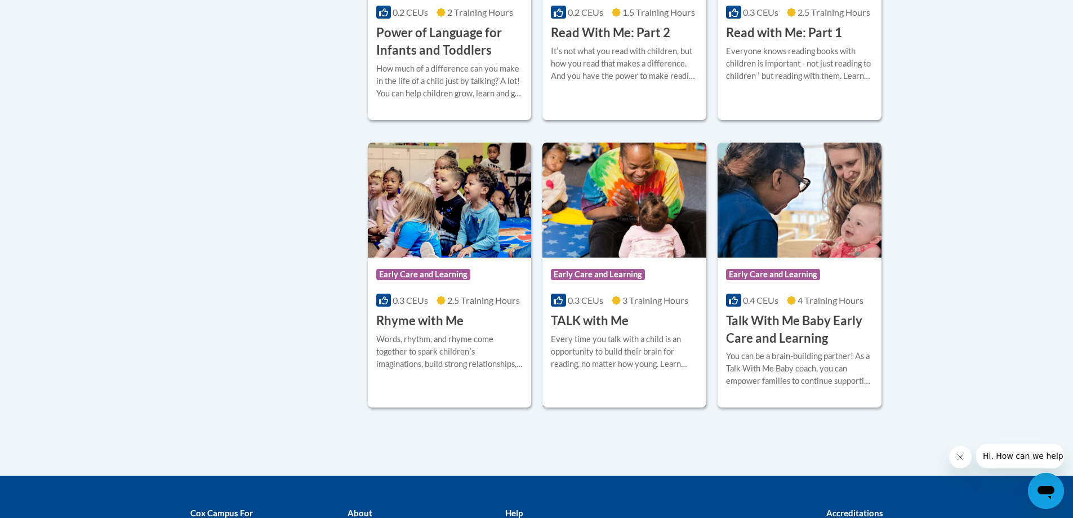
click at [597, 322] on h3 "TALK with Me" at bounding box center [590, 320] width 78 height 17
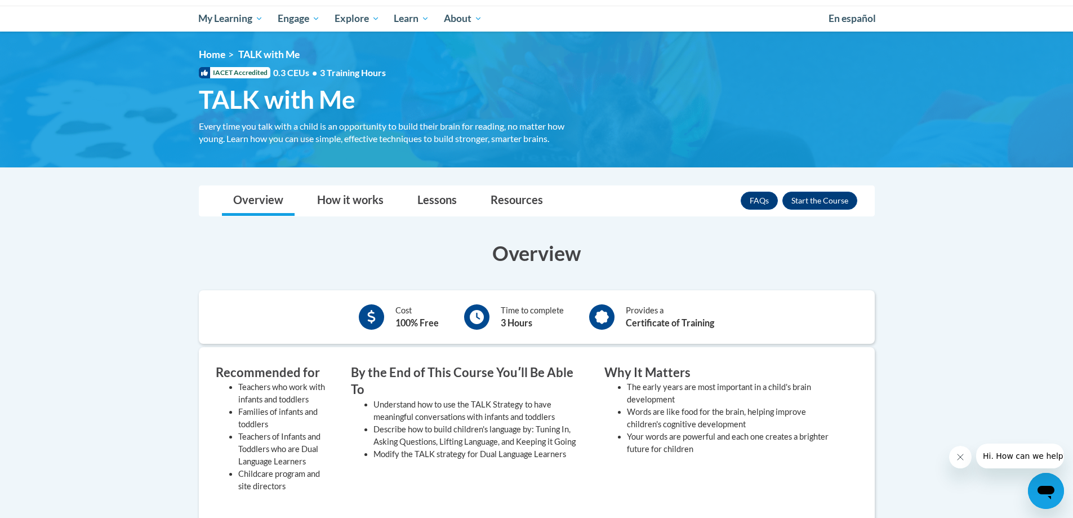
scroll to position [113, 0]
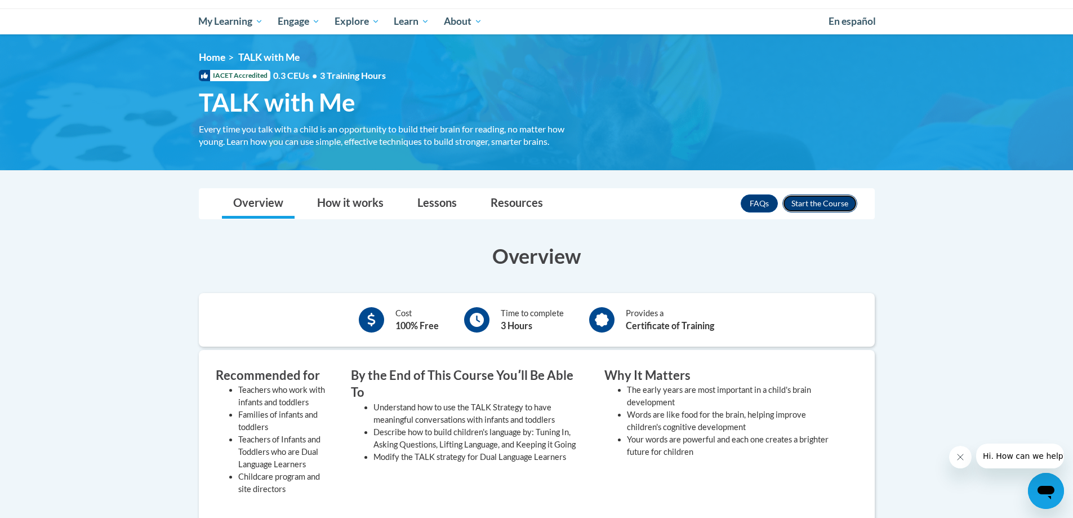
click at [808, 200] on button "Enroll" at bounding box center [819, 203] width 75 height 18
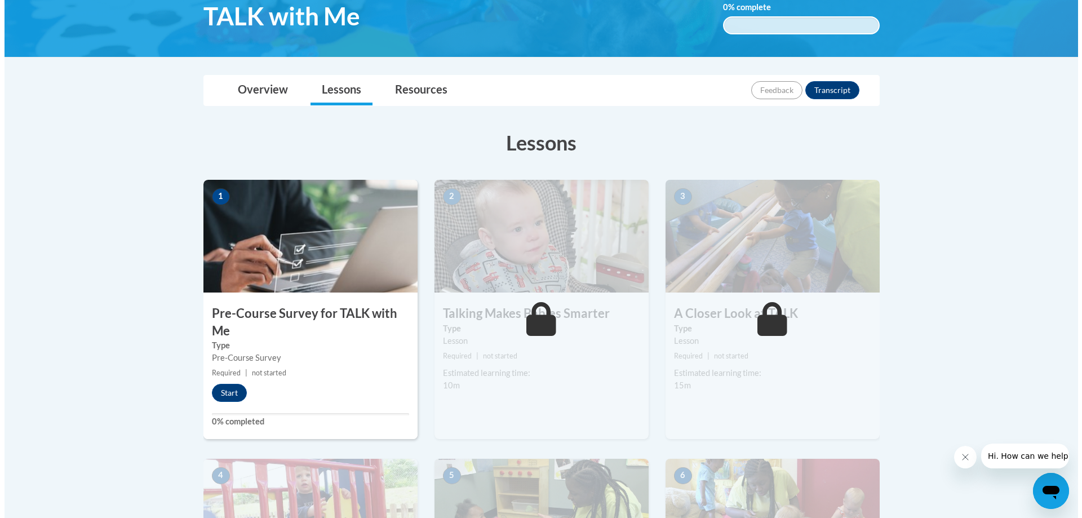
scroll to position [225, 0]
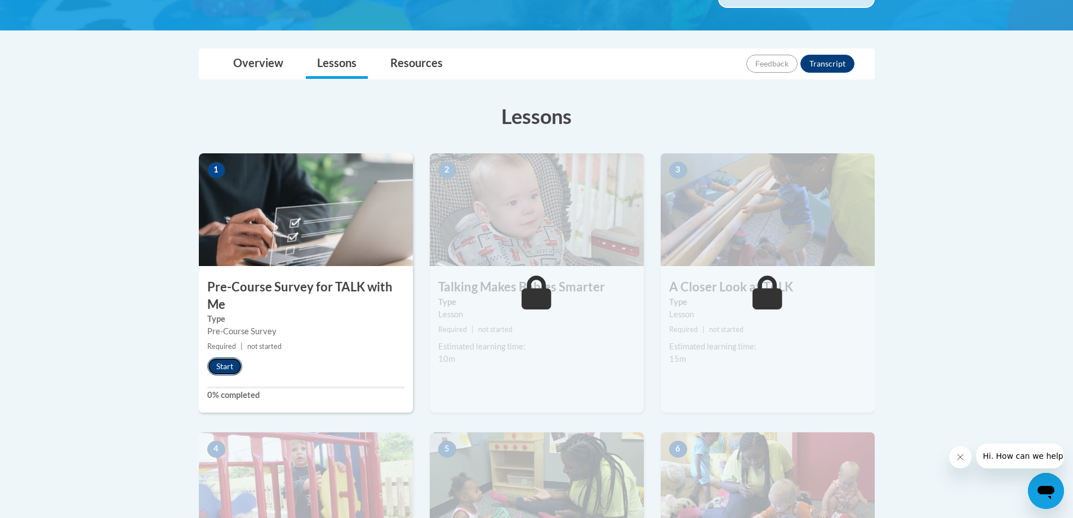
click at [223, 365] on button "Start" at bounding box center [224, 366] width 35 height 18
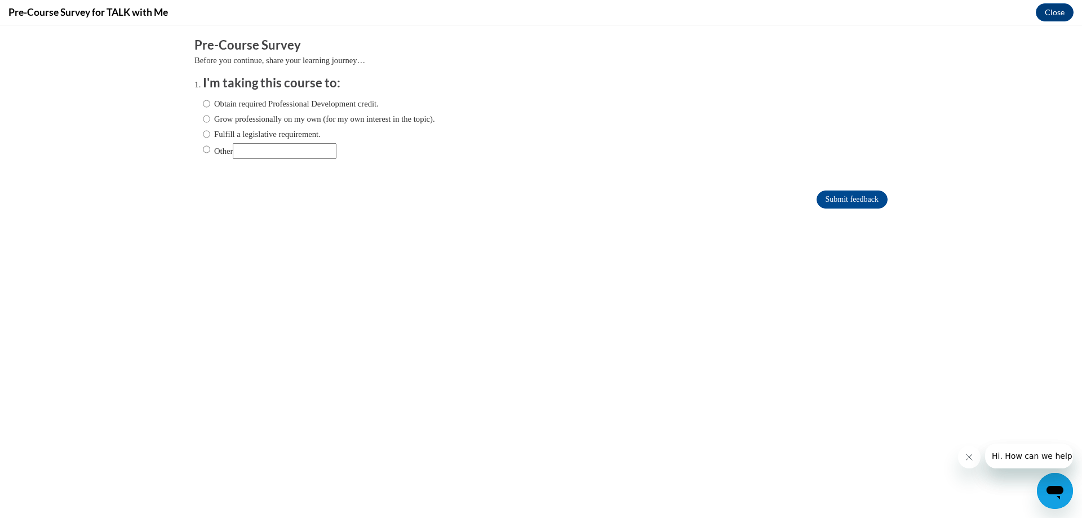
scroll to position [0, 0]
click at [203, 105] on input "Obtain required Professional Development credit." at bounding box center [206, 103] width 7 height 12
radio input "true"
click at [863, 196] on input "Submit feedback" at bounding box center [851, 199] width 71 height 18
click at [862, 195] on input "Submit feedback" at bounding box center [851, 199] width 71 height 18
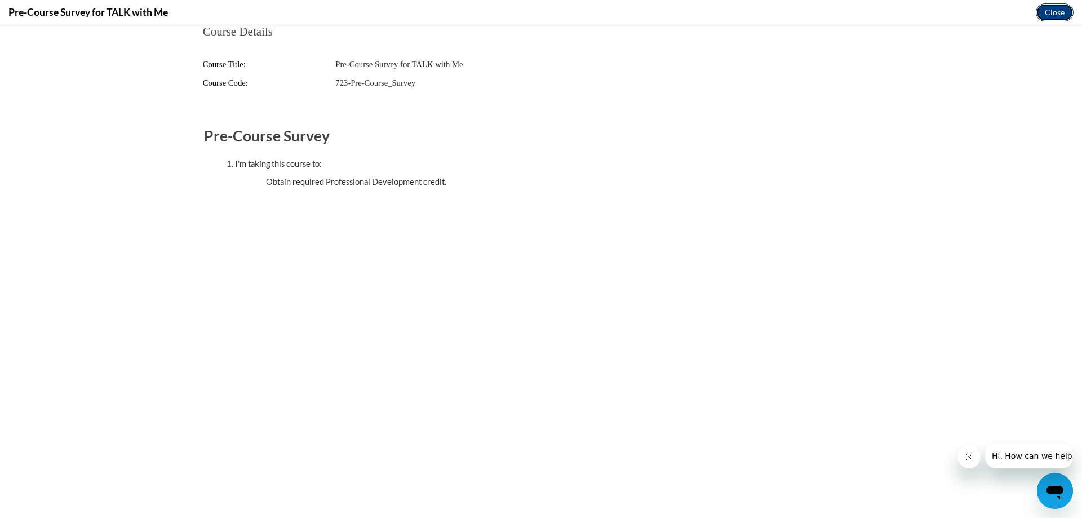
click at [1044, 17] on button "Close" at bounding box center [1054, 12] width 38 height 18
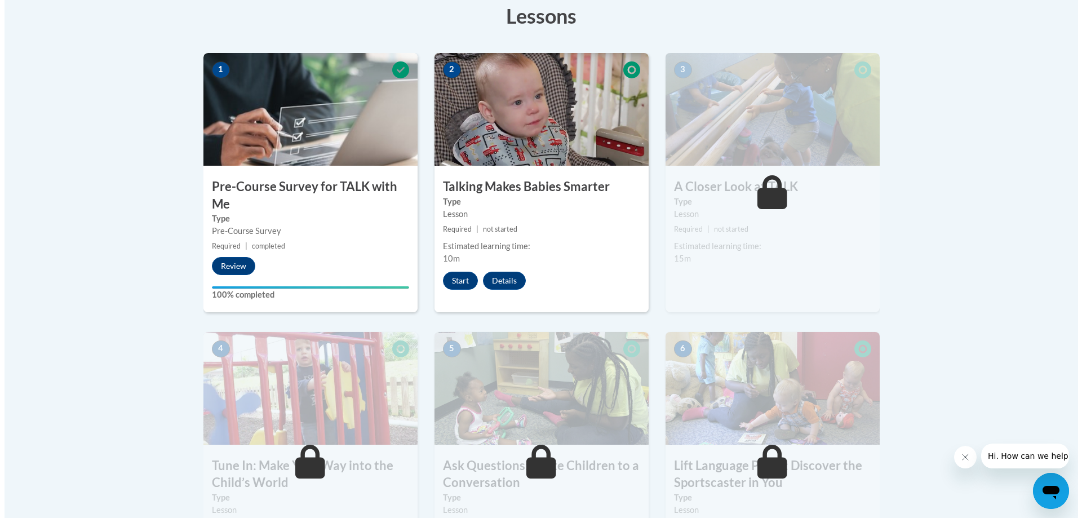
scroll to position [338, 0]
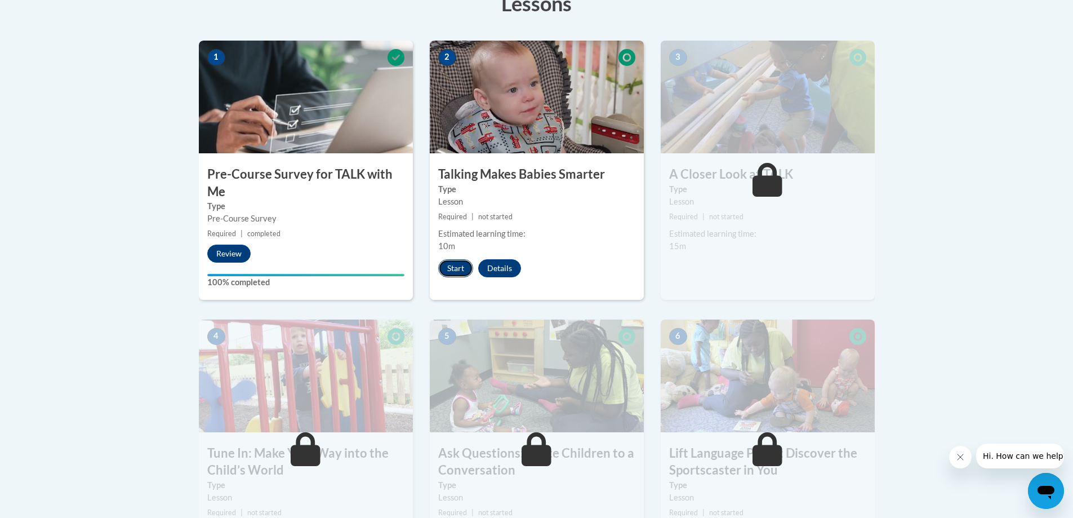
click at [457, 271] on button "Start" at bounding box center [455, 268] width 35 height 18
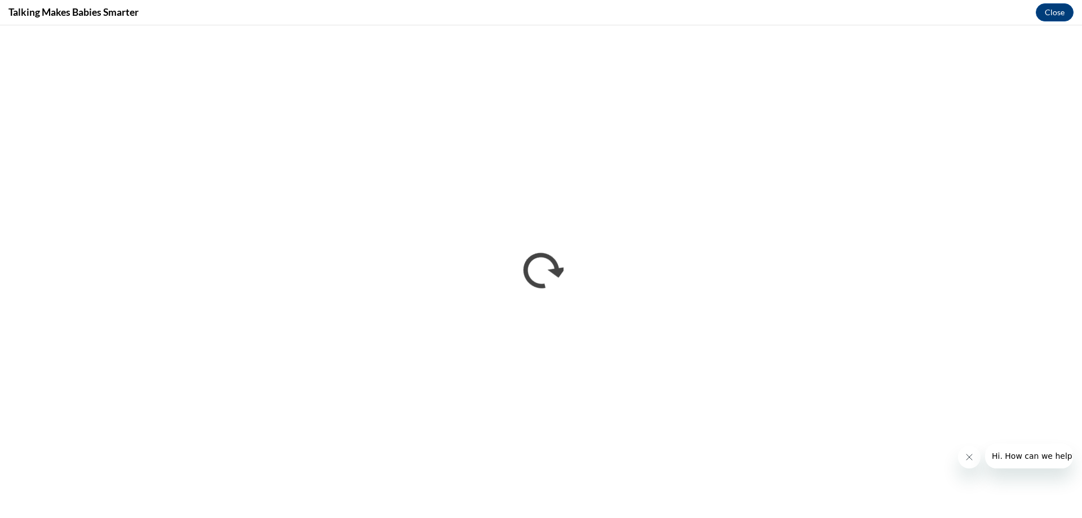
scroll to position [0, 0]
